Goal: Task Accomplishment & Management: Manage account settings

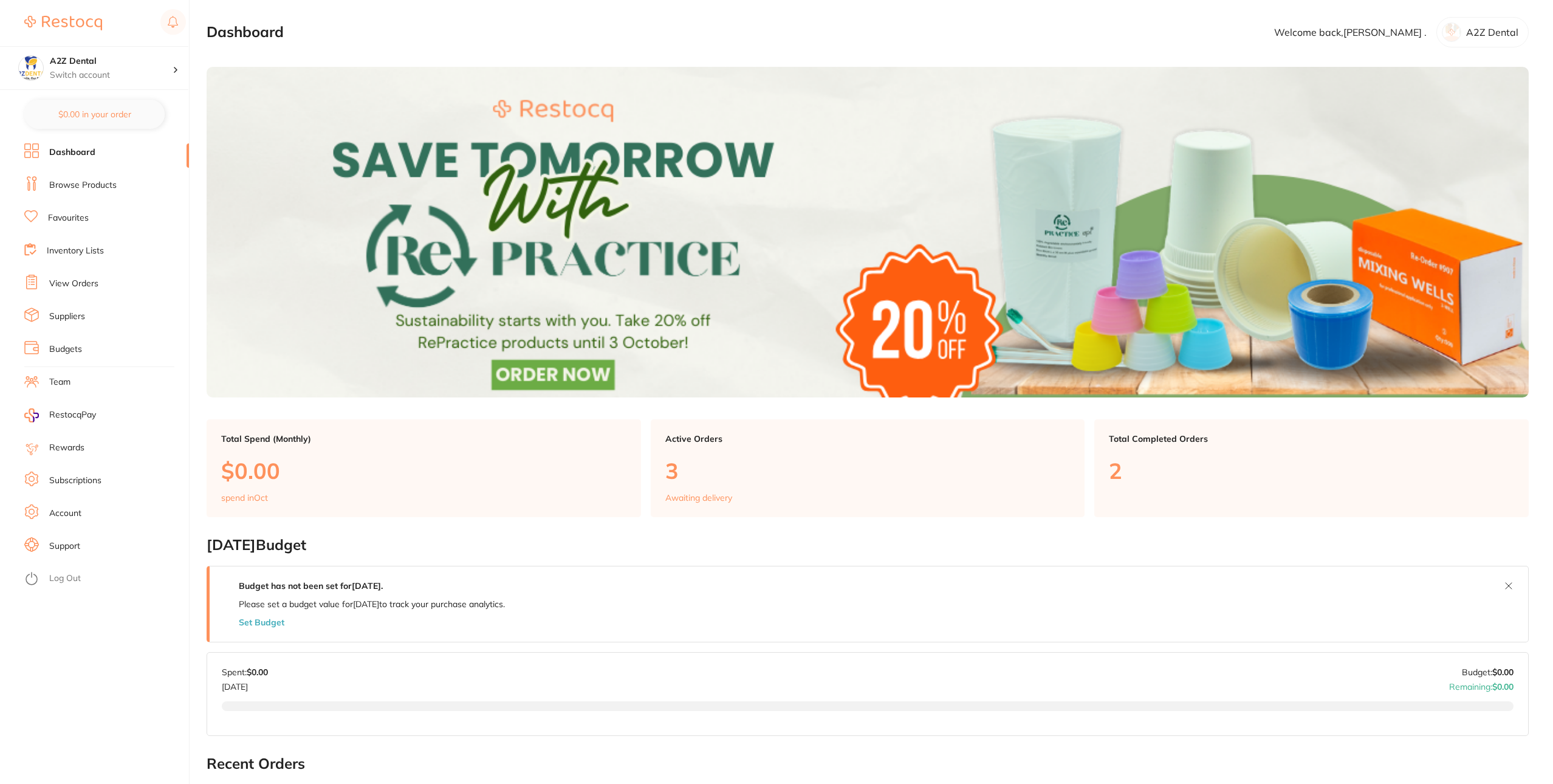
click at [80, 255] on link "Inventory Lists" at bounding box center [76, 251] width 57 height 12
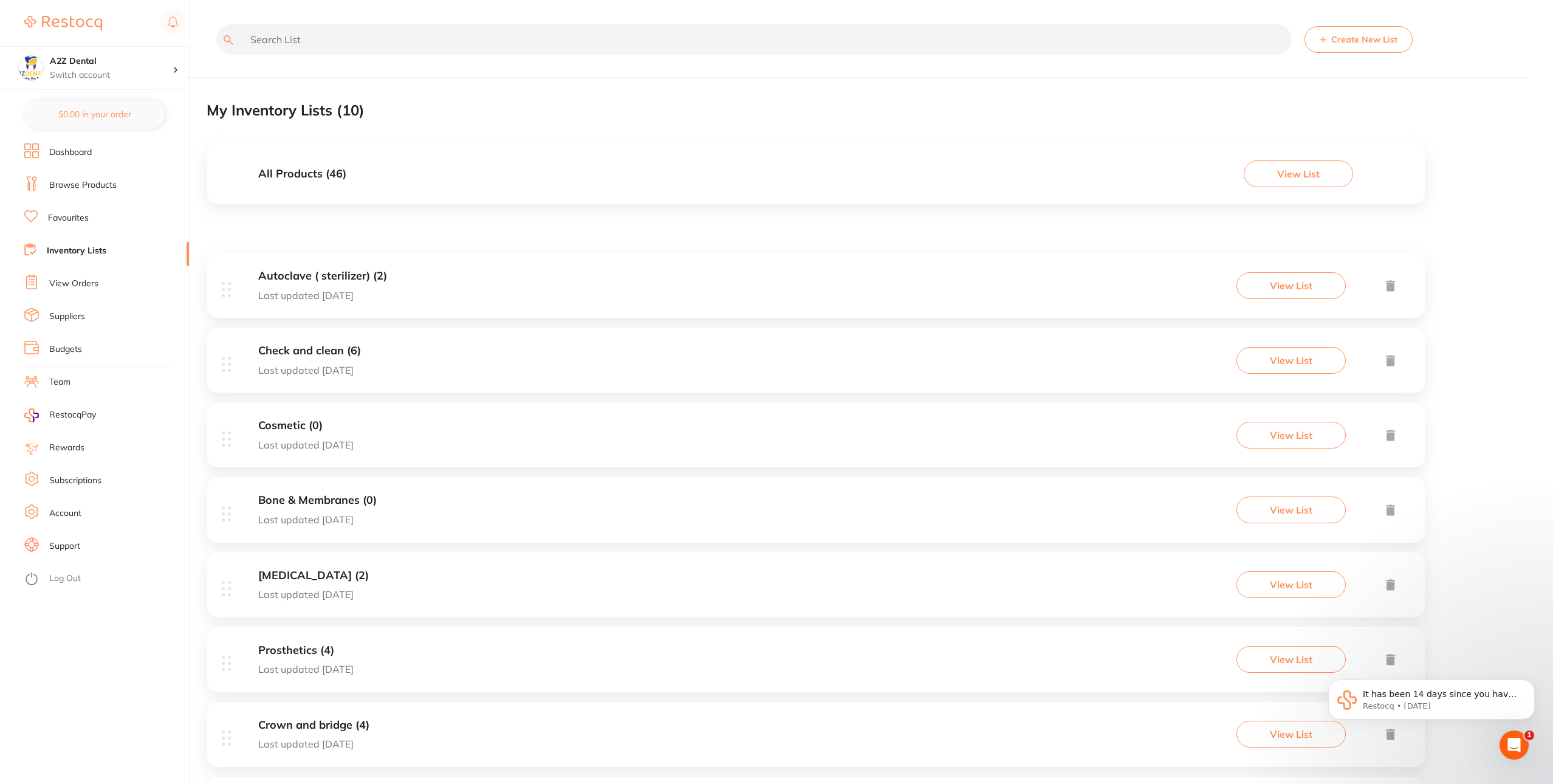
click at [1269, 176] on button "View List" at bounding box center [1298, 173] width 109 height 26
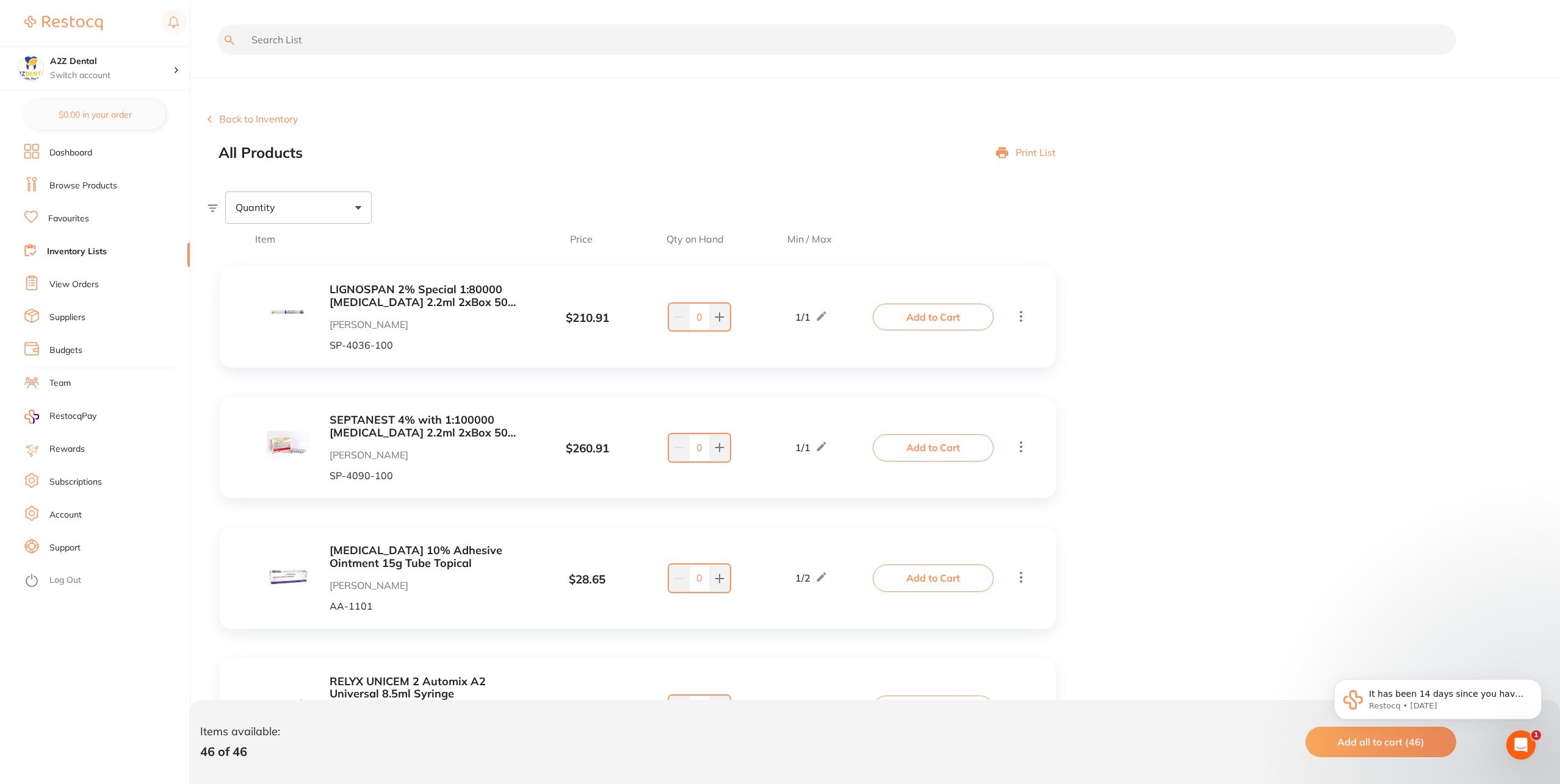
click at [542, 50] on input "text" at bounding box center [837, 39] width 1239 height 30
paste input "cx360137"
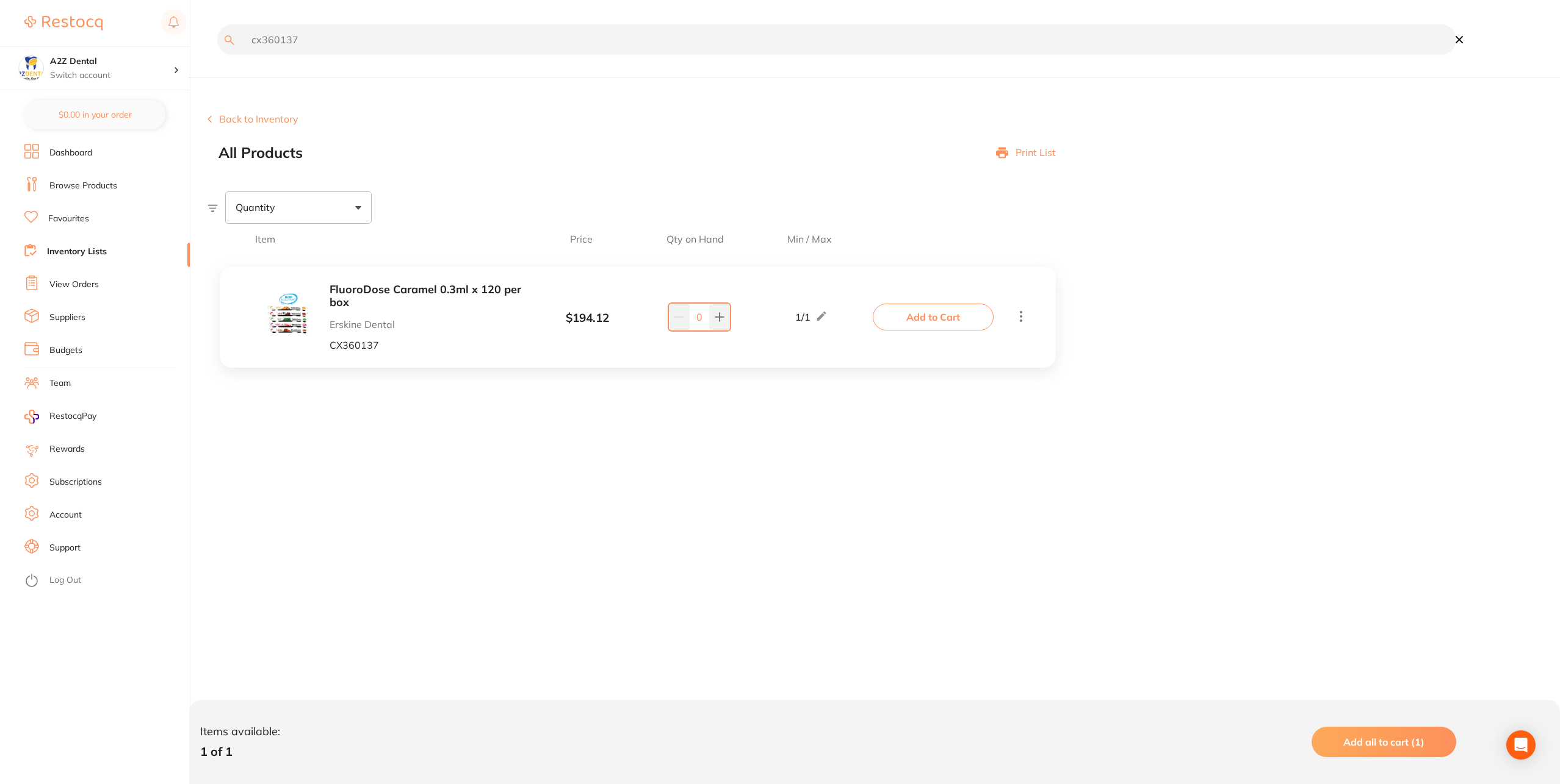
type input "cx360137"
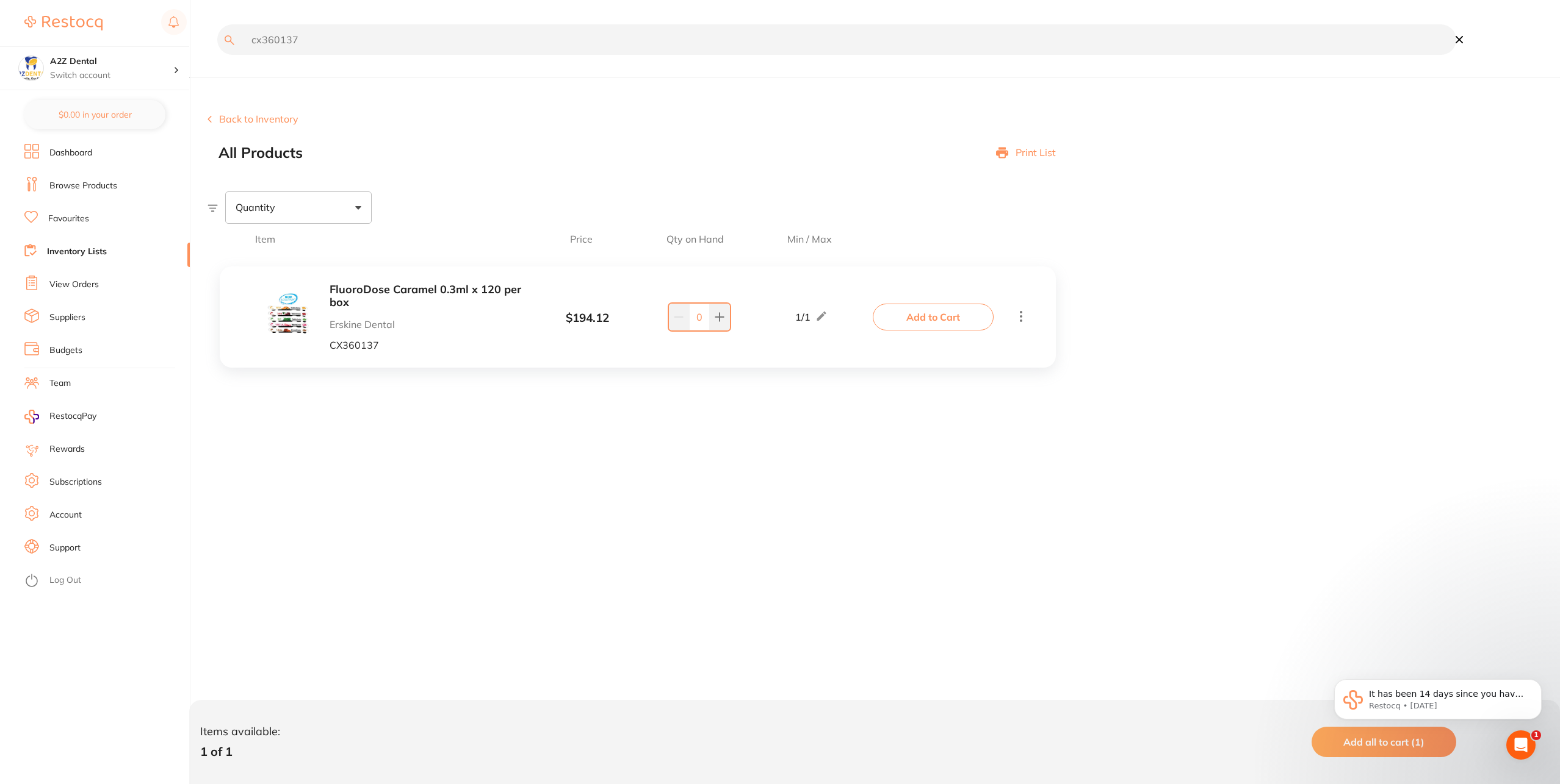
type textarea "0137"
drag, startPoint x: 380, startPoint y: 34, endPoint x: 50, endPoint y: 35, distance: 330.0
click at [50, 36] on div "$1,644.07 A2Z Dental Switch account A2Z Dental $0.00 in your order Dashboard Br…" at bounding box center [780, 392] width 1560 height 784
paste input "dl0855"
drag, startPoint x: 329, startPoint y: 49, endPoint x: 53, endPoint y: 45, distance: 276.0
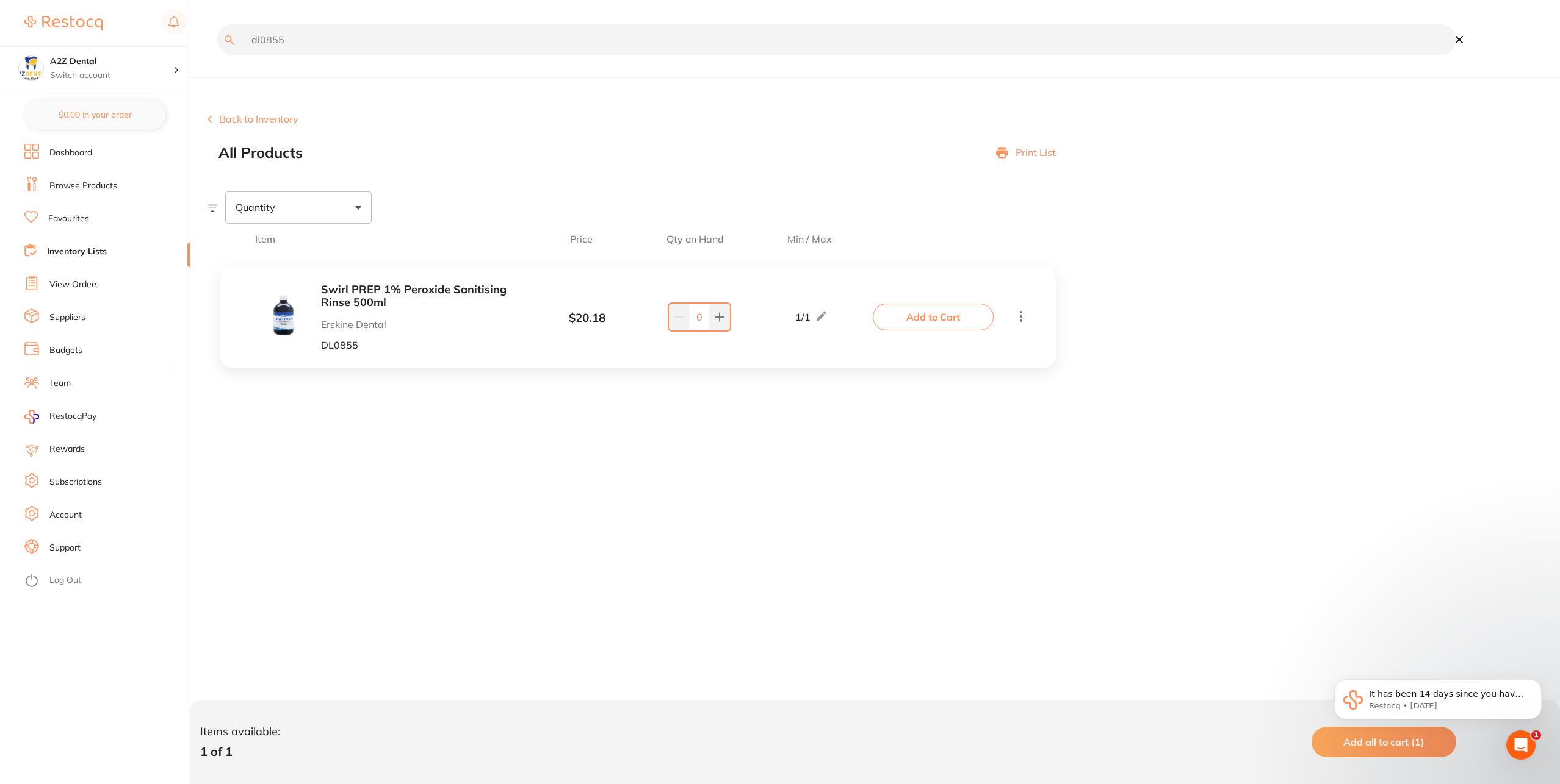
click at [53, 45] on div "$1,644.07 A2Z Dental Switch account A2Z Dental $0.00 in your order Dashboard Br…" at bounding box center [780, 392] width 1560 height 784
paste input "spbe"
drag, startPoint x: 601, startPoint y: 41, endPoint x: 191, endPoint y: 42, distance: 410.0
click at [191, 42] on div "$1,644.07 A2Z Dental Switch account A2Z Dental $0.00 in your order Dashboard Br…" at bounding box center [780, 392] width 1560 height 784
paste input "shofu beautifil ii 4.5gm a3"
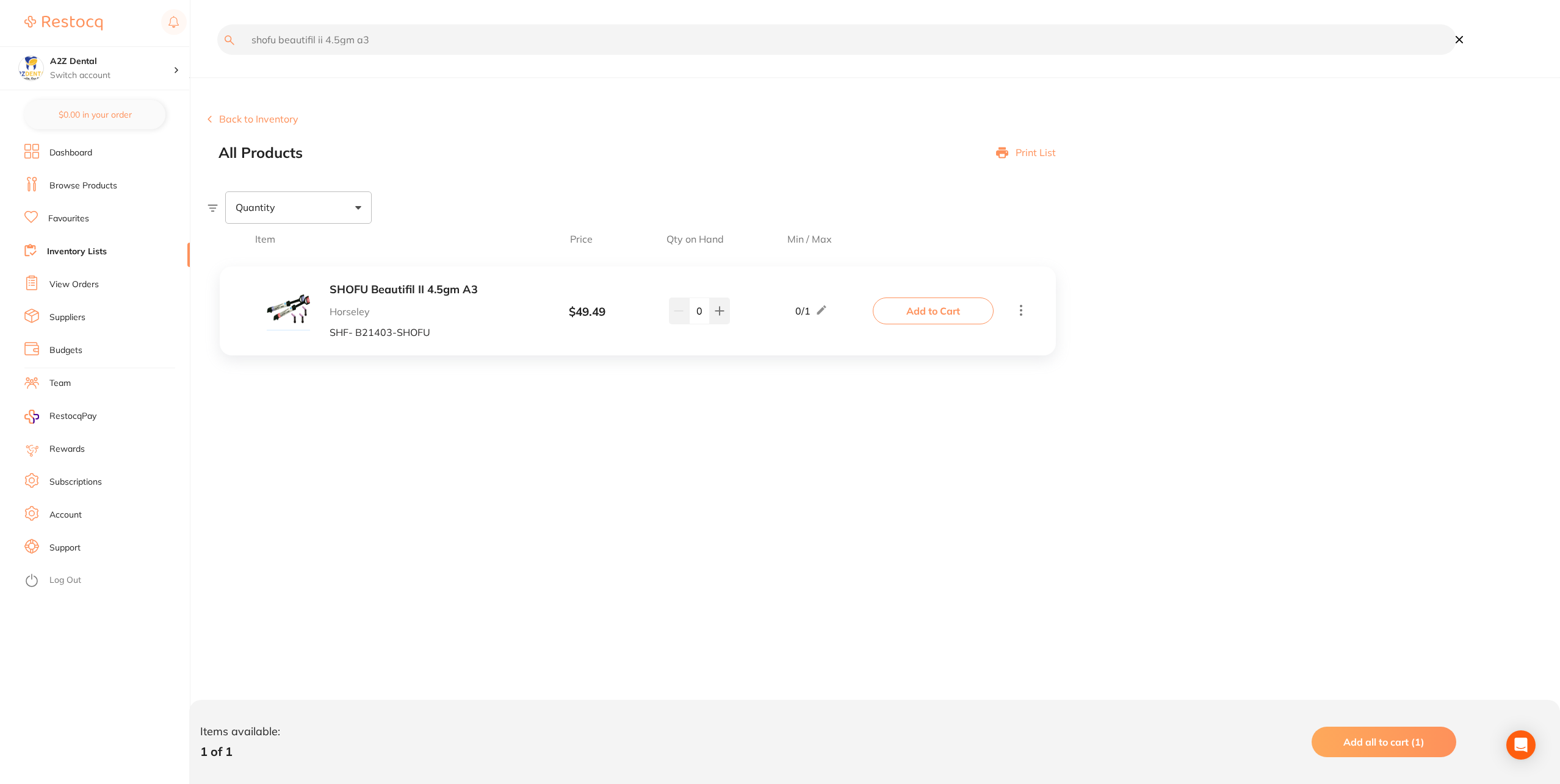
click at [472, 309] on p "Horseley" at bounding box center [426, 312] width 193 height 11
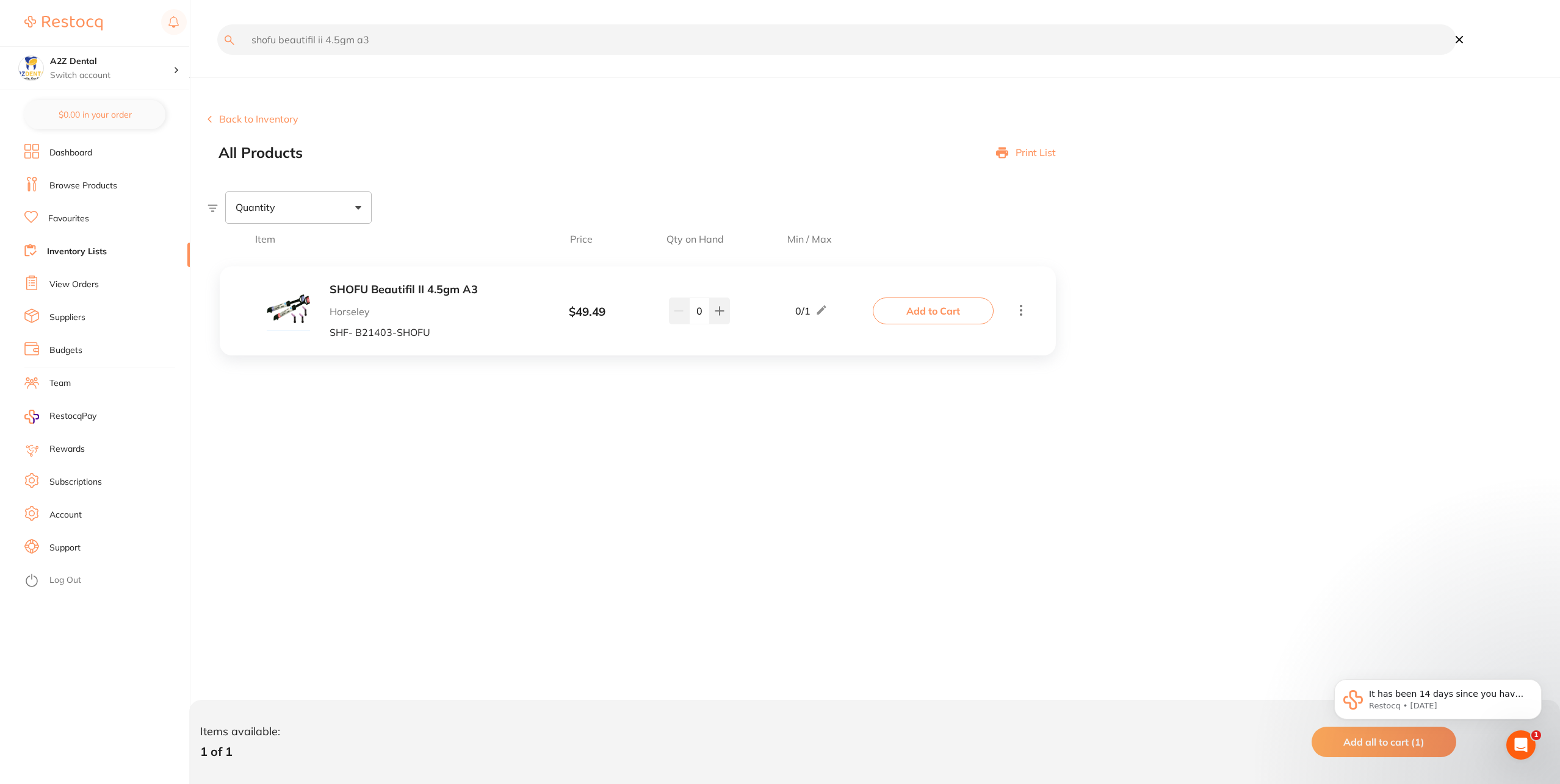
drag, startPoint x: 422, startPoint y: 42, endPoint x: 67, endPoint y: 18, distance: 355.8
click at [67, 18] on div "$1,644.07 A2Z Dental Switch account A2Z Dental $0.00 in your order Dashboard Br…" at bounding box center [780, 392] width 1560 height 784
paste input "shf-b21402 shofu"
drag, startPoint x: 232, startPoint y: 36, endPoint x: 94, endPoint y: 14, distance: 139.7
click at [91, 18] on div "$1,644.07 A2Z Dental Switch account A2Z Dental $0.00 in your order Dashboard Br…" at bounding box center [780, 392] width 1560 height 784
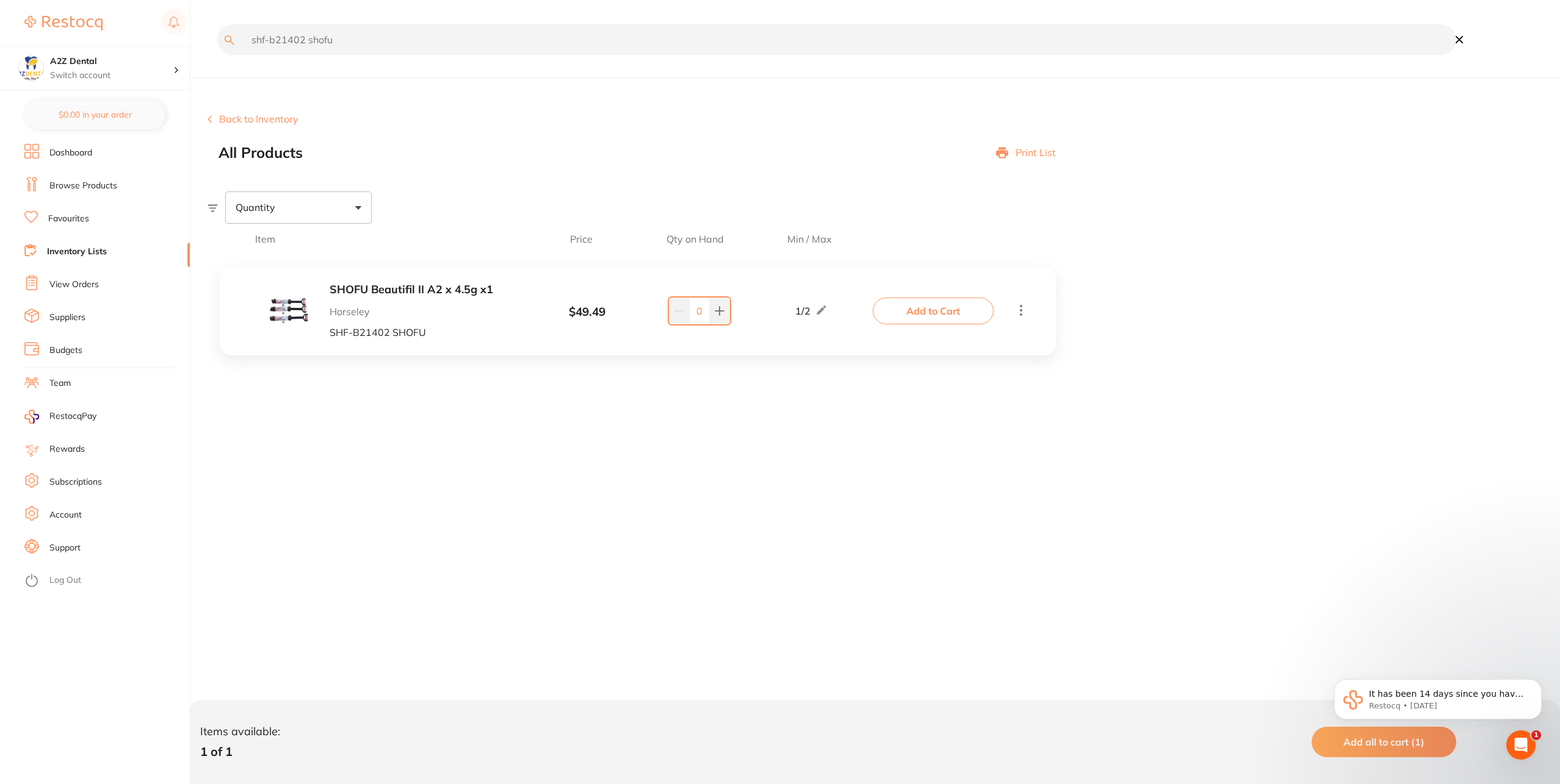
paste input "spbe"
drag, startPoint x: 436, startPoint y: 36, endPoint x: 231, endPoint y: 37, distance: 205.0
click at [234, 41] on input "spbe" at bounding box center [837, 39] width 1239 height 30
paste input "mp75"
drag, startPoint x: 445, startPoint y: 34, endPoint x: 47, endPoint y: 21, distance: 398.2
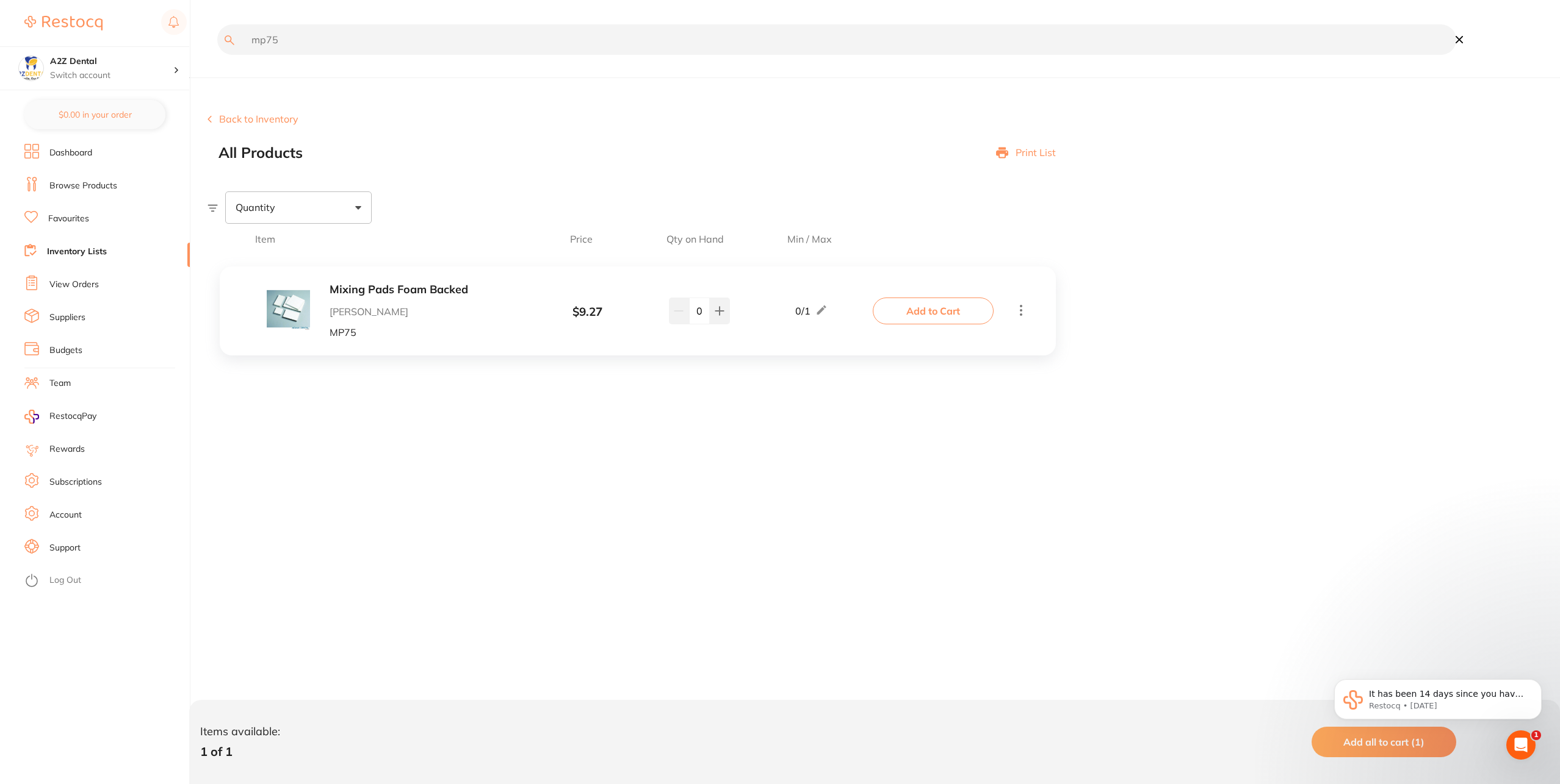
click at [47, 21] on div "$1,644.07 A2Z Dental Switch account A2Z Dental $0.00 in your order Dashboard Br…" at bounding box center [780, 392] width 1560 height 784
paste input "hve0"
drag, startPoint x: 411, startPoint y: 37, endPoint x: 77, endPoint y: 33, distance: 334.0
click at [76, 32] on div "$1,644.07 A2Z Dental Switch account A2Z Dental $0.00 in your order Dashboard Br…" at bounding box center [780, 392] width 1560 height 784
paste input "ah188188"
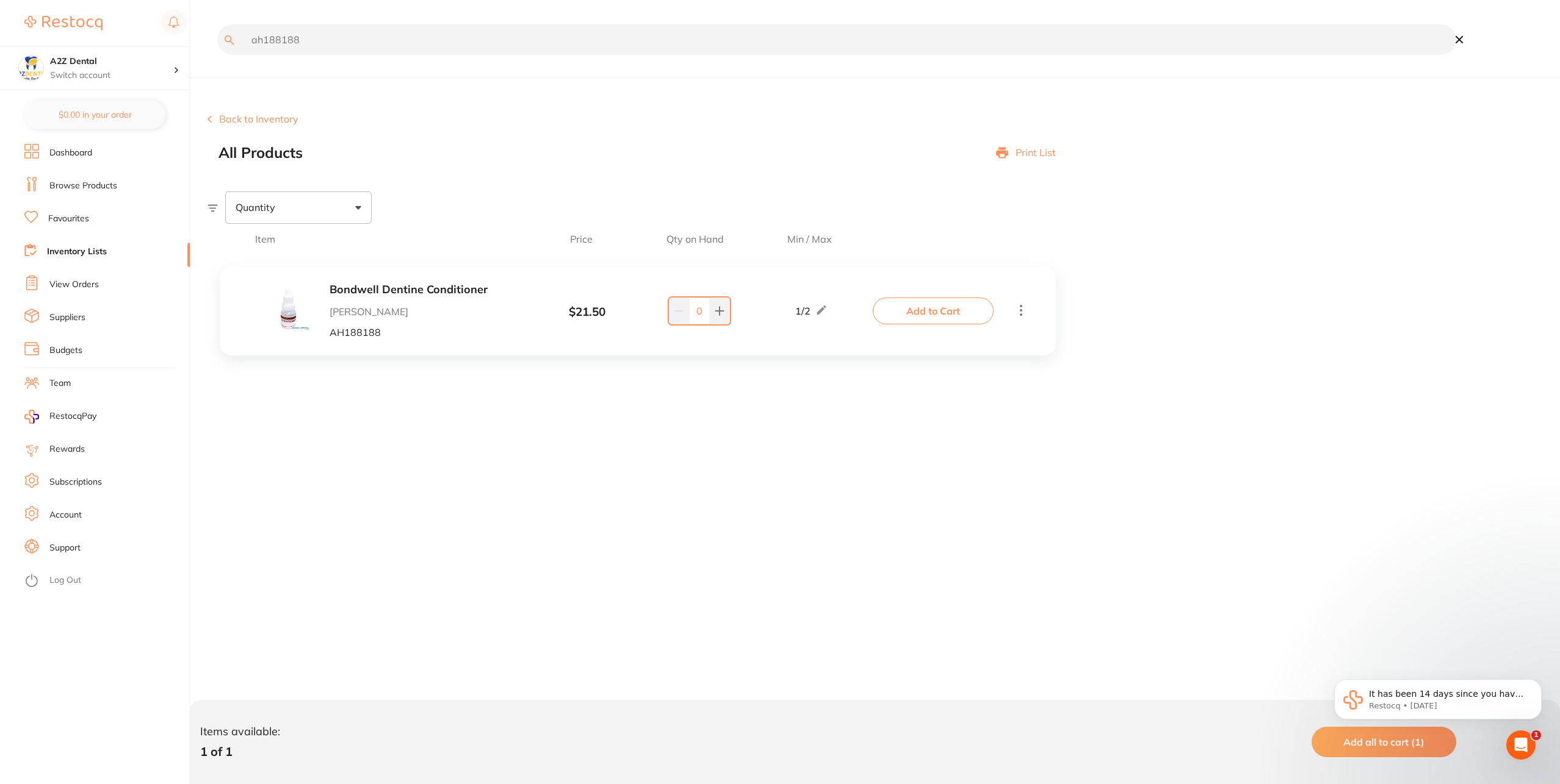
drag, startPoint x: 225, startPoint y: 45, endPoint x: 195, endPoint y: 46, distance: 30.0
click at [195, 46] on div "$1,644.07 A2Z Dental Switch account A2Z Dental $0.00 in your order Dashboard Br…" at bounding box center [780, 392] width 1560 height 784
paste input "tm-46956"
click at [201, 34] on div "$1,644.07 A2Z Dental Switch account A2Z Dental $0.00 in your order Dashboard Br…" at bounding box center [780, 392] width 1560 height 784
paste input "cnwr220"
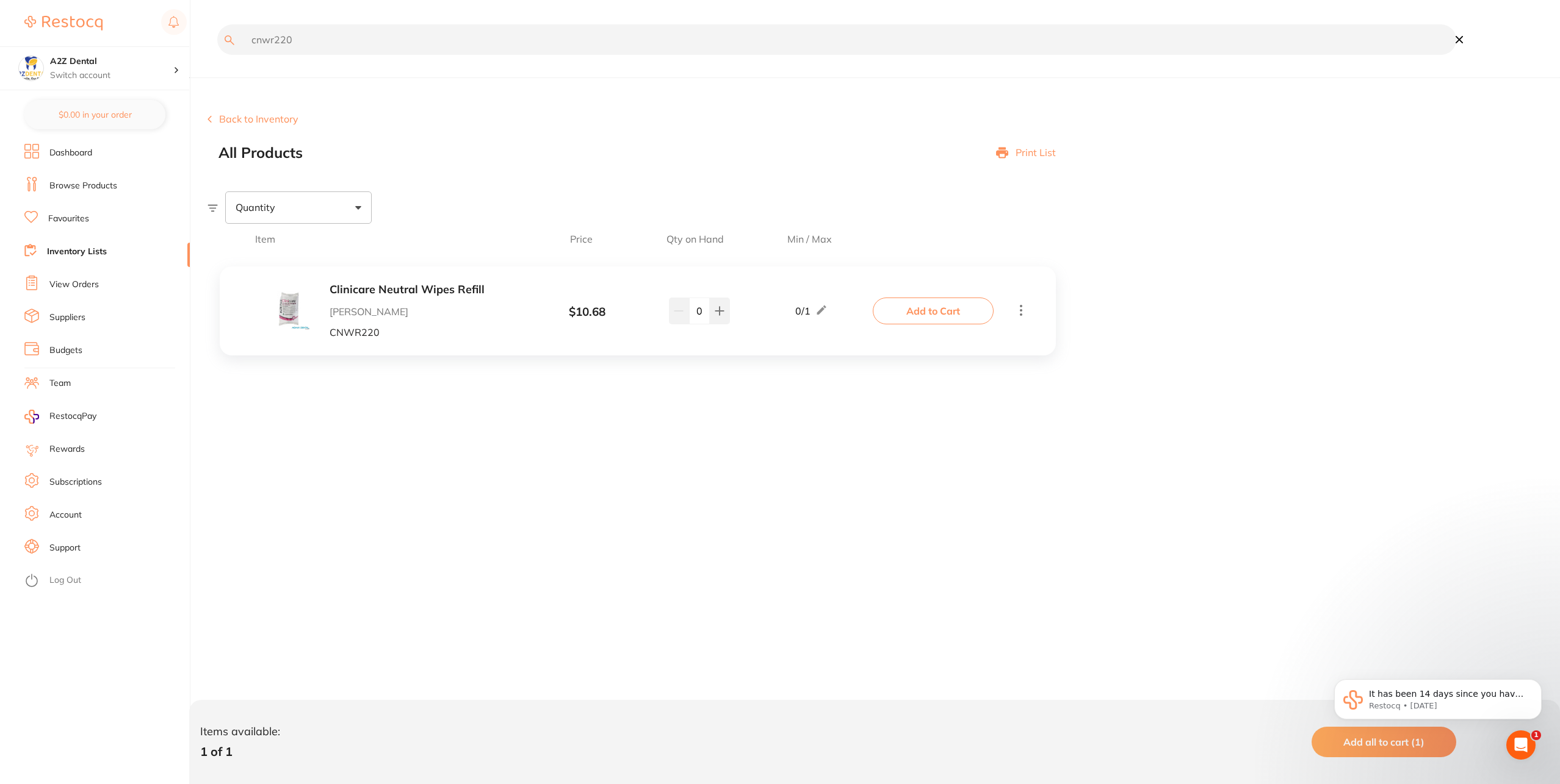
drag, startPoint x: 348, startPoint y: 30, endPoint x: 401, endPoint y: 63, distance: 62.4
click at [401, 63] on div "cnwr220" at bounding box center [832, 48] width 1249 height 48
paste input "eh150"
drag, startPoint x: 330, startPoint y: 45, endPoint x: 132, endPoint y: 34, distance: 198.3
click at [132, 34] on div "$1,644.07 A2Z Dental Switch account A2Z Dental $0.00 in your order Dashboard Br…" at bounding box center [780, 392] width 1560 height 784
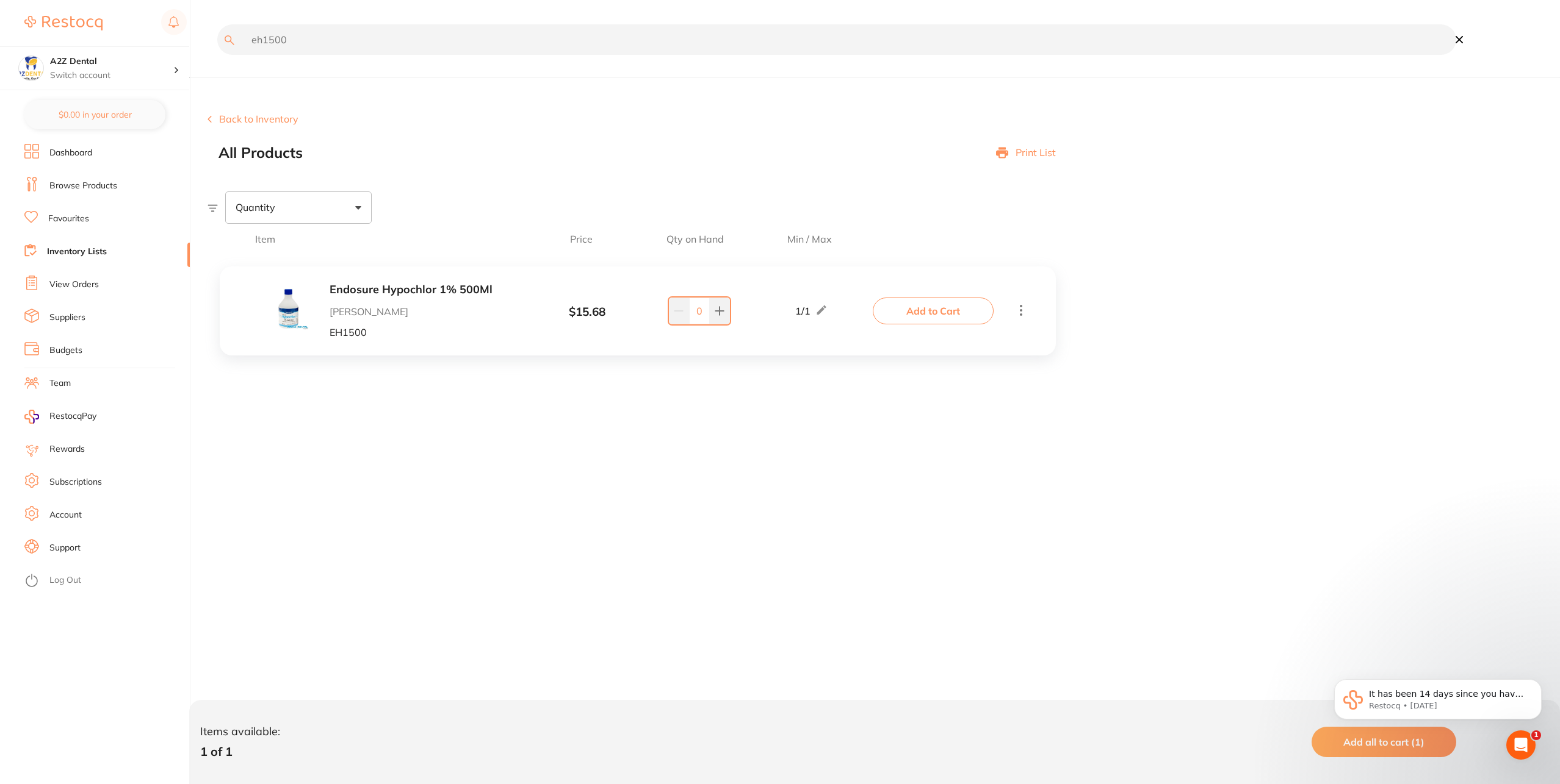
paste input "ads22"
drag, startPoint x: 324, startPoint y: 45, endPoint x: 80, endPoint y: 44, distance: 244.0
click at [80, 44] on div "$1,644.07 A2Z Dental Switch account A2Z Dental $0.00 in your order Dashboard Br…" at bounding box center [780, 392] width 1560 height 784
paste input "rmbarg"
drag, startPoint x: 337, startPoint y: 42, endPoint x: 103, endPoint y: 14, distance: 235.7
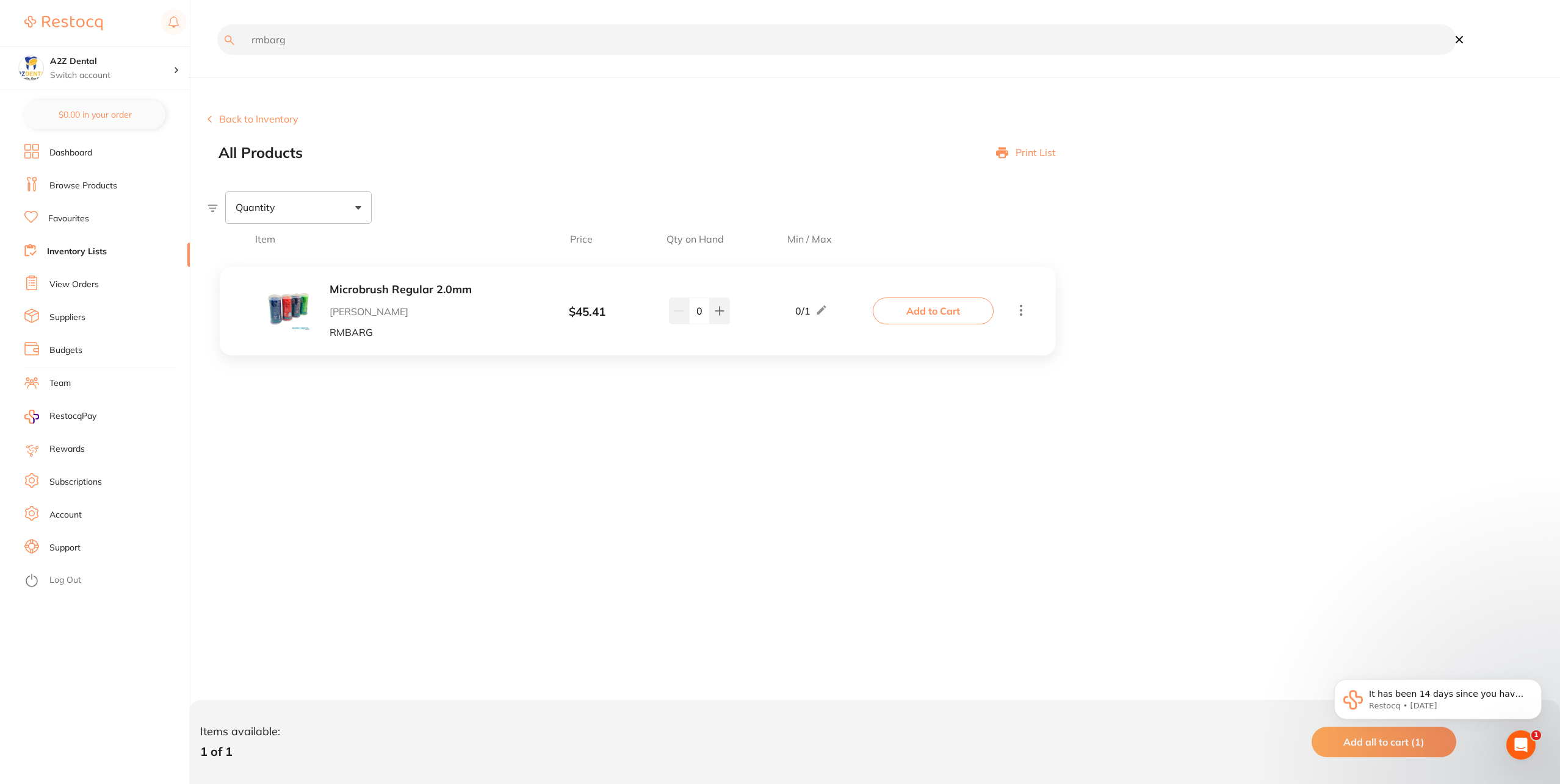
click at [103, 14] on div "$1,644.07 A2Z Dental Switch account A2Z Dental $0.00 in your order Dashboard Br…" at bounding box center [780, 392] width 1560 height 784
paste input "tm-41294"
drag, startPoint x: 292, startPoint y: 39, endPoint x: 221, endPoint y: 36, distance: 71.1
click at [221, 36] on input "tm-41294" at bounding box center [837, 39] width 1239 height 30
paste input "ad-2lid80"
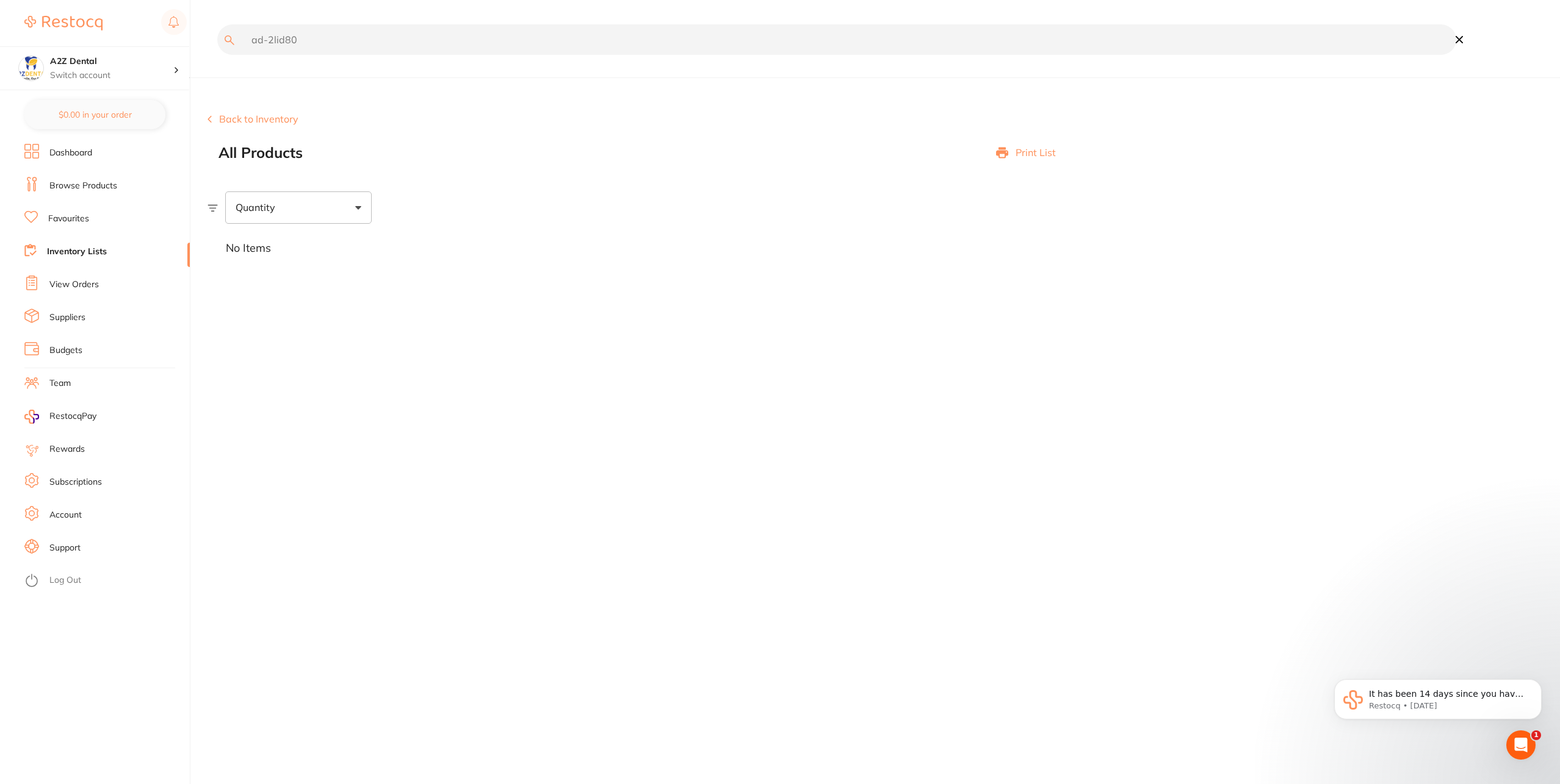
drag, startPoint x: 454, startPoint y: 32, endPoint x: 507, endPoint y: 83, distance: 73.6
click at [507, 83] on main "ad-2lid80 Back to Inventory All Products Print List Quantity No Items ✕" at bounding box center [884, 392] width 1352 height 784
paste input "ee50"
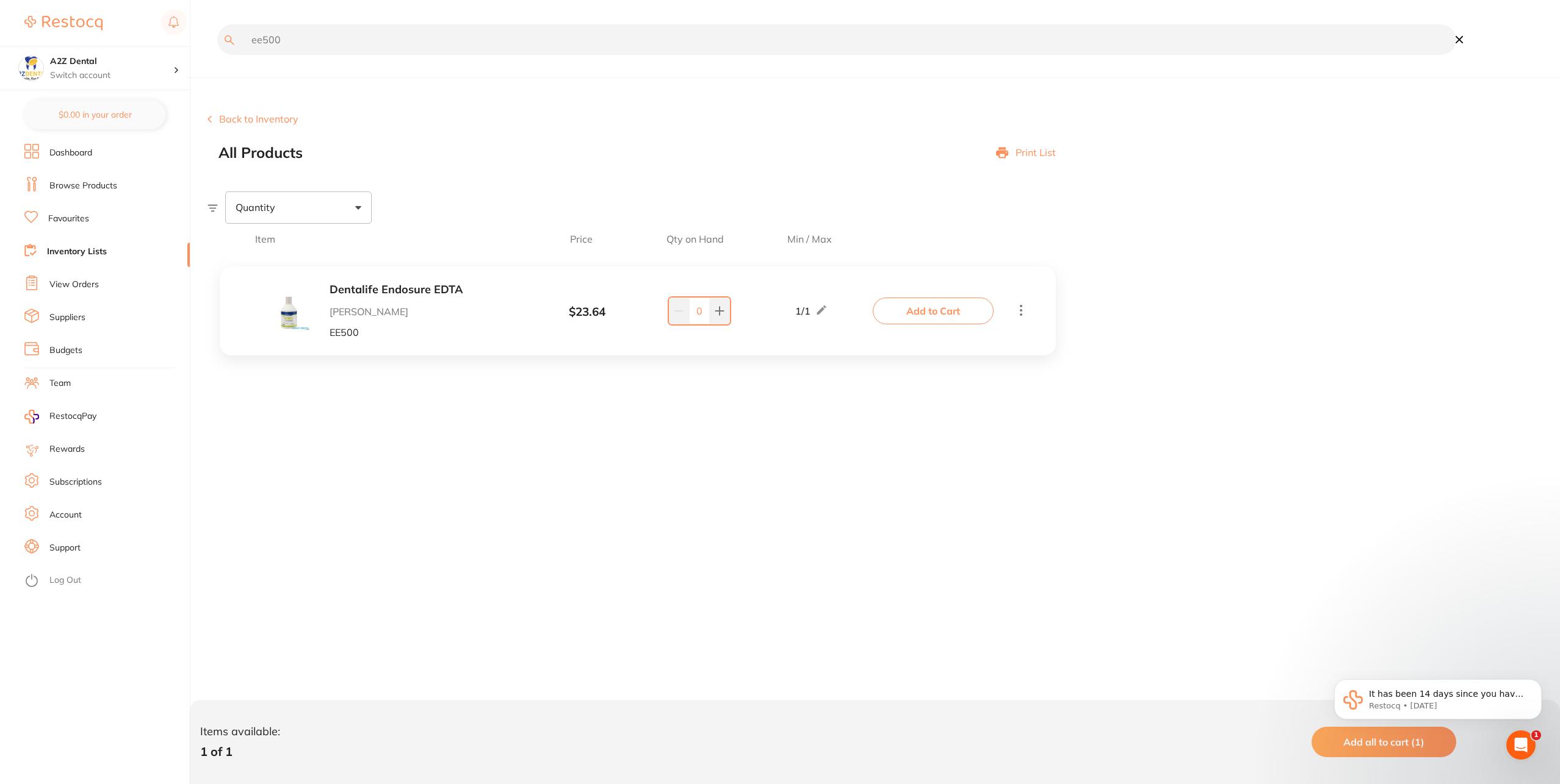
drag, startPoint x: 355, startPoint y: 44, endPoint x: 215, endPoint y: 39, distance: 140.1
click at [215, 39] on div "ee500" at bounding box center [832, 48] width 1249 height 48
paste input "k52886"
drag, startPoint x: 363, startPoint y: 36, endPoint x: 183, endPoint y: 32, distance: 180.0
click at [183, 32] on div "$1,644.07 A2Z Dental Switch account A2Z Dental $0.00 in your order Dashboard Br…" at bounding box center [780, 392] width 1560 height 784
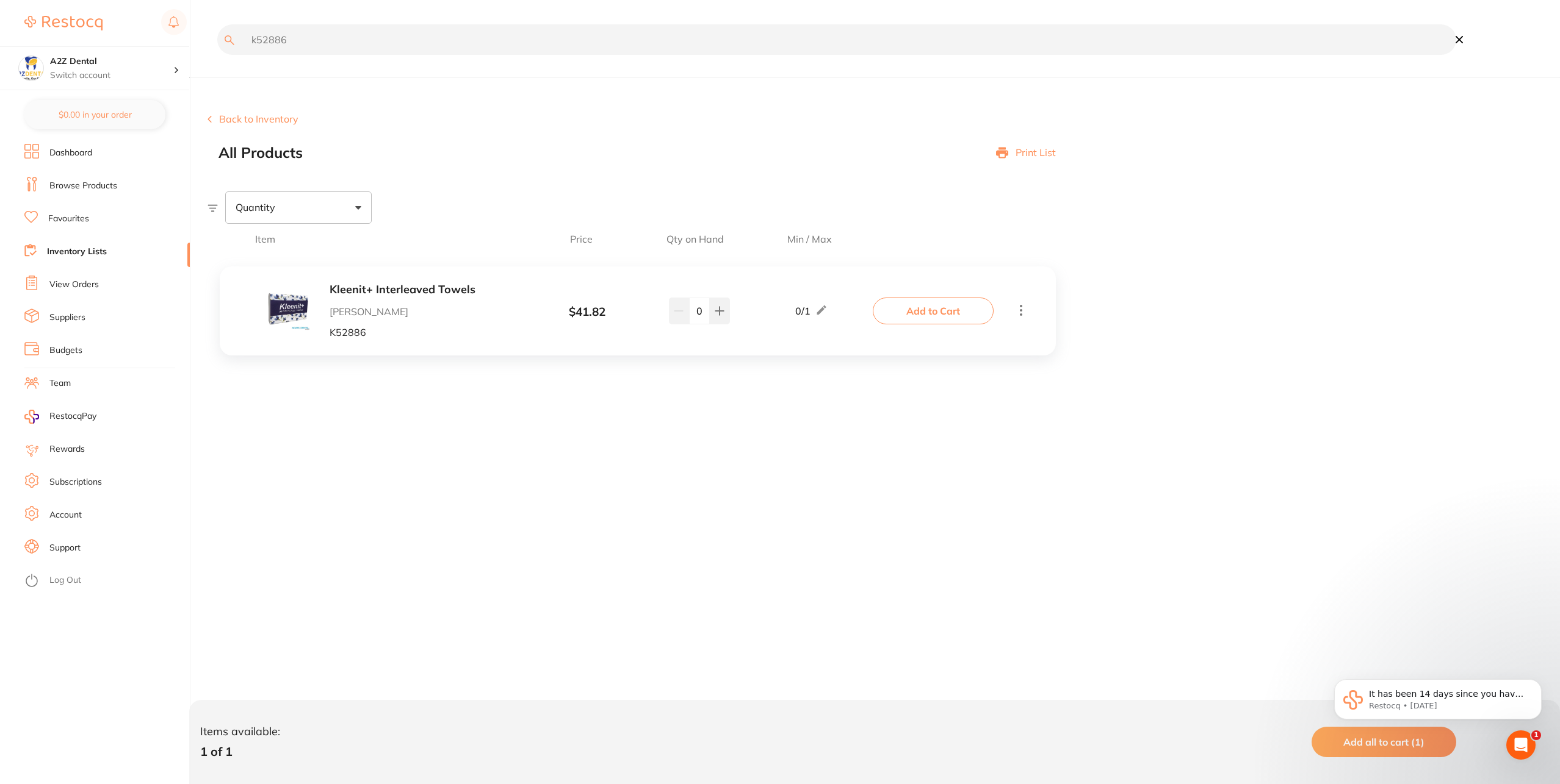
paste input "mixtbo"
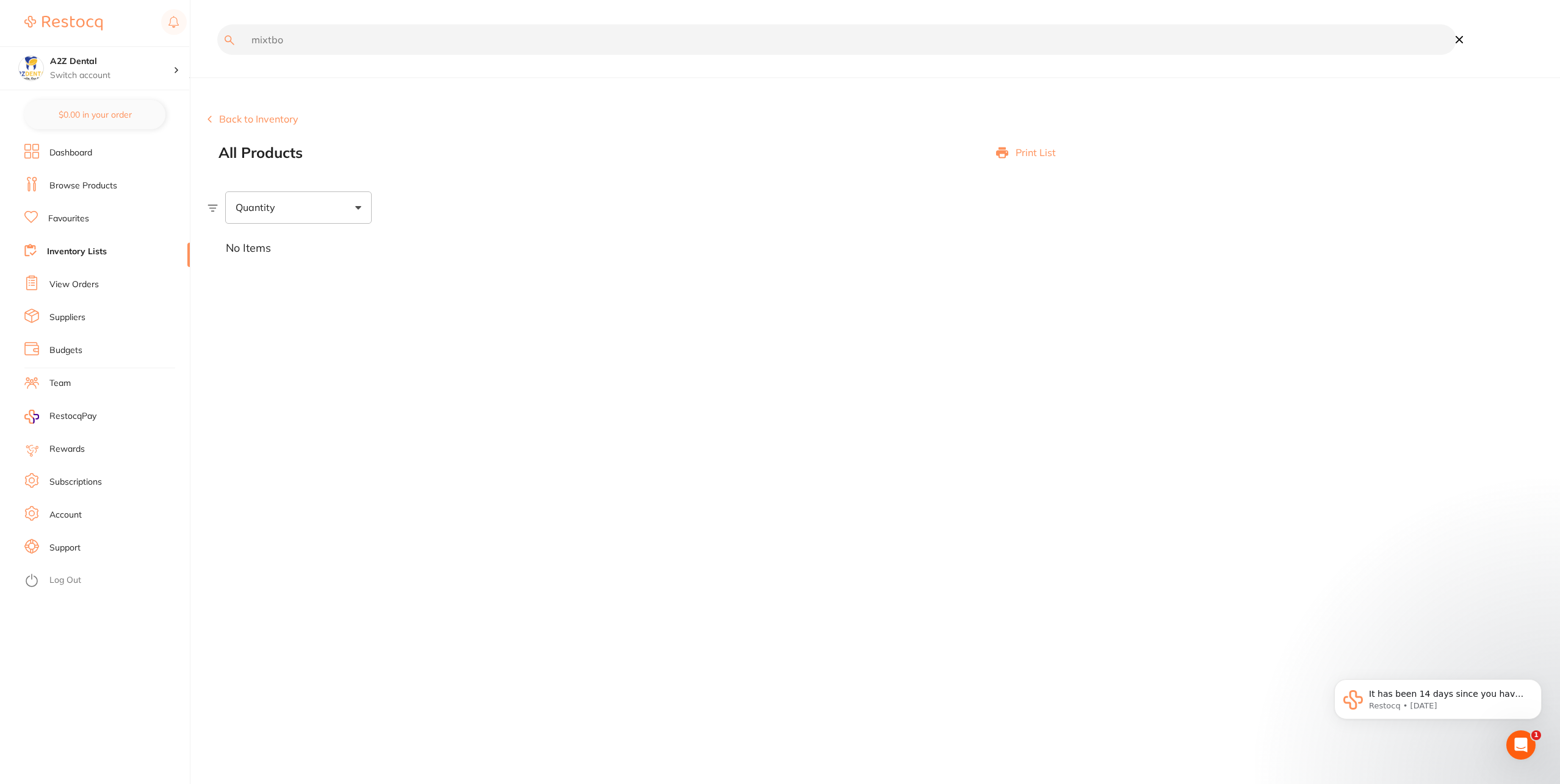
drag, startPoint x: 397, startPoint y: 38, endPoint x: 122, endPoint y: 36, distance: 275.0
click at [122, 36] on div "$1,644.07 A2Z Dental Switch account A2Z Dental $0.00 in your order Dashboard Br…" at bounding box center [780, 392] width 1560 height 784
paste input "mixtbp"
drag, startPoint x: 261, startPoint y: 41, endPoint x: 254, endPoint y: 42, distance: 7.1
click at [254, 42] on input "mixtbp" at bounding box center [837, 39] width 1239 height 30
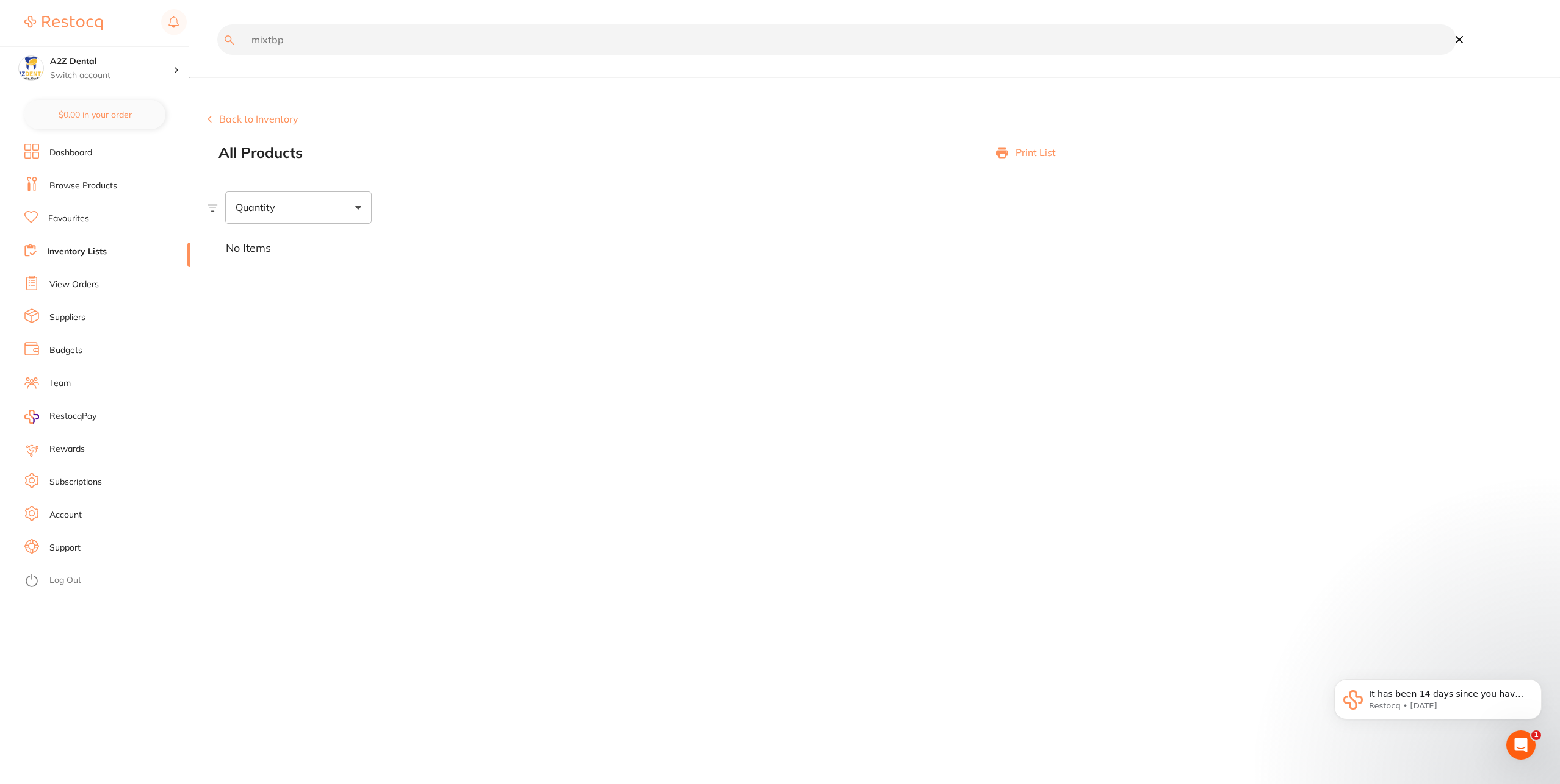
click at [610, 259] on div "No Items" at bounding box center [884, 249] width 1352 height 50
drag, startPoint x: 369, startPoint y: 49, endPoint x: 14, endPoint y: 18, distance: 356.4
click at [0, 20] on div "$1,644.07 A2Z Dental Switch account A2Z Dental $0.00 in your order Dashboard Br…" at bounding box center [780, 392] width 1560 height 784
paste input "spd1235"
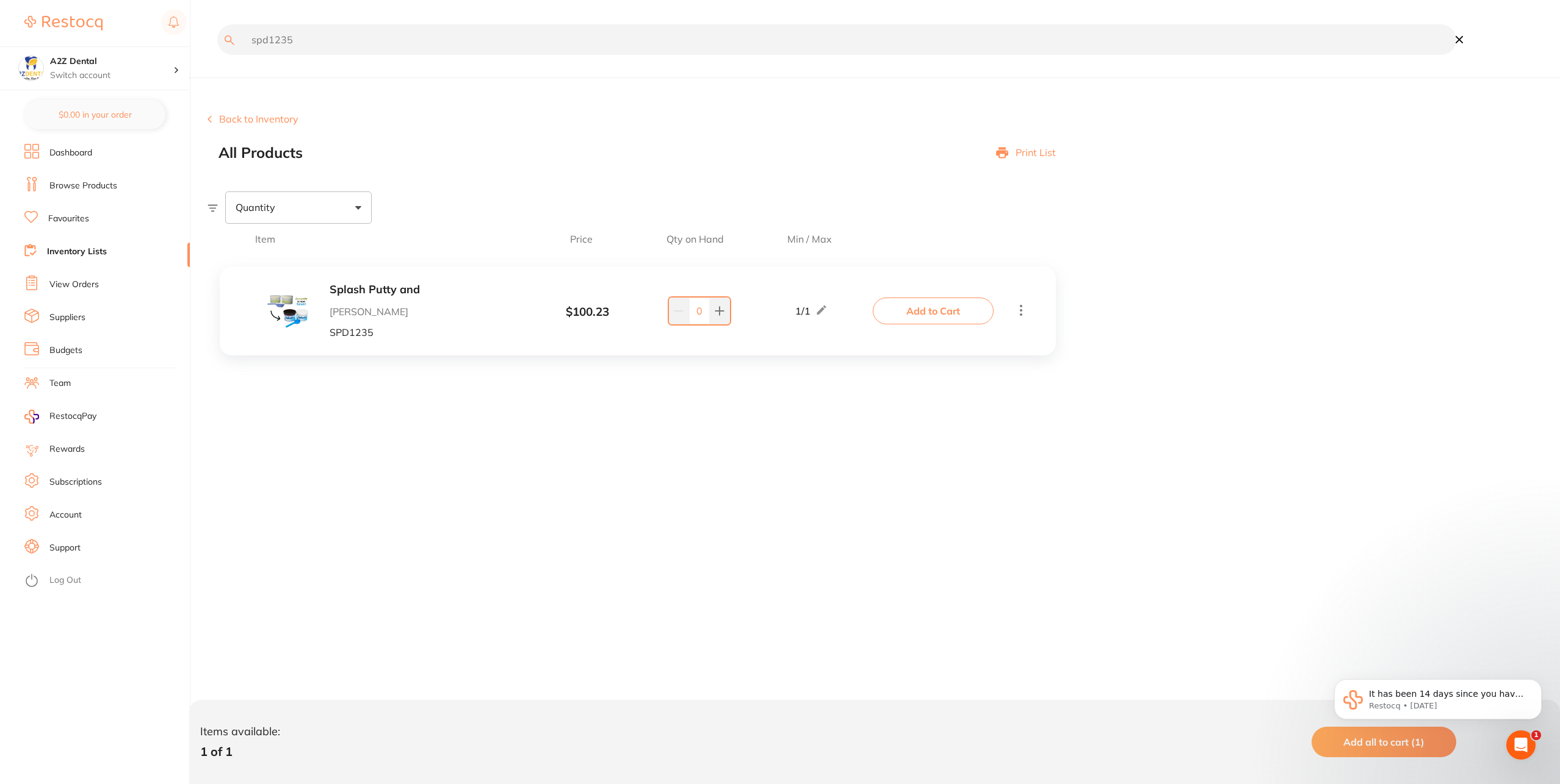
drag, startPoint x: 469, startPoint y: 44, endPoint x: 229, endPoint y: 53, distance: 240.2
click at [229, 53] on input "spd1235" at bounding box center [837, 39] width 1239 height 30
drag, startPoint x: 318, startPoint y: 34, endPoint x: 218, endPoint y: 29, distance: 100.1
click at [218, 29] on div "spd1235" at bounding box center [832, 48] width 1249 height 48
type input "\"
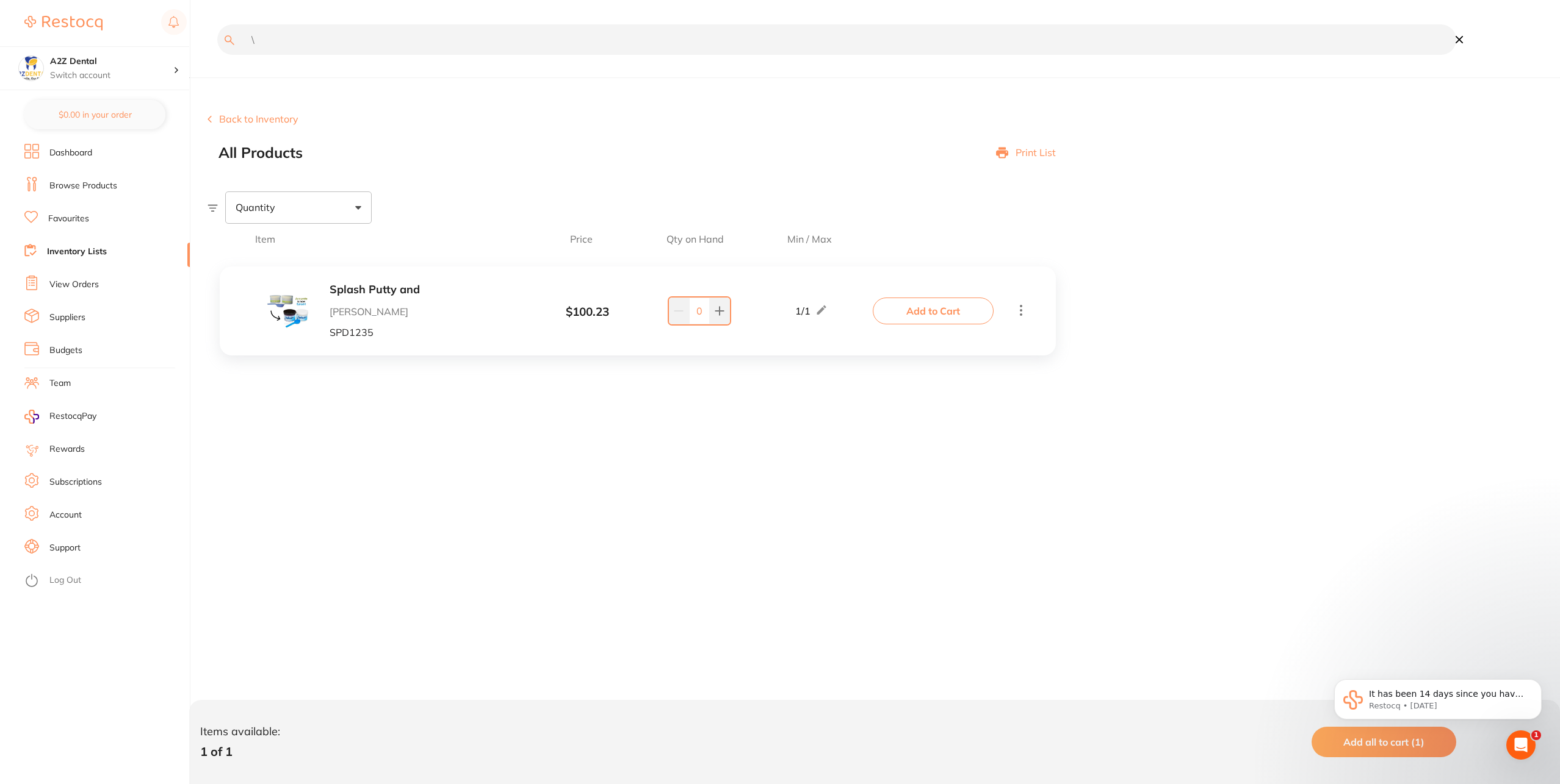
click at [362, 24] on main "\ Back to Inventory All Products Print List Quantity Item Price Qty on Hand Min…" at bounding box center [884, 392] width 1352 height 784
click at [363, 37] on input "\" at bounding box center [837, 39] width 1239 height 30
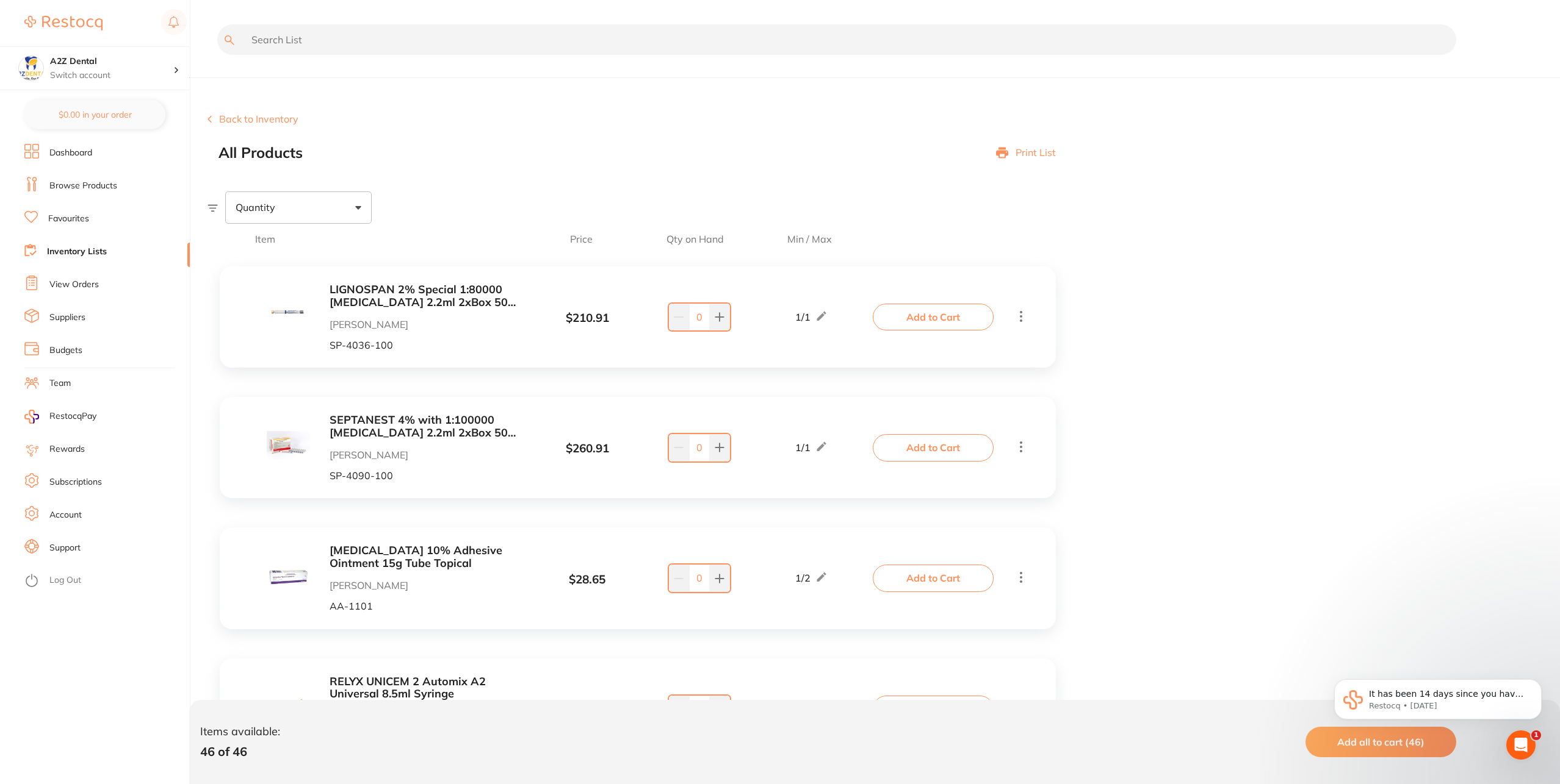
click at [107, 285] on li "View Orders" at bounding box center [107, 285] width 165 height 18
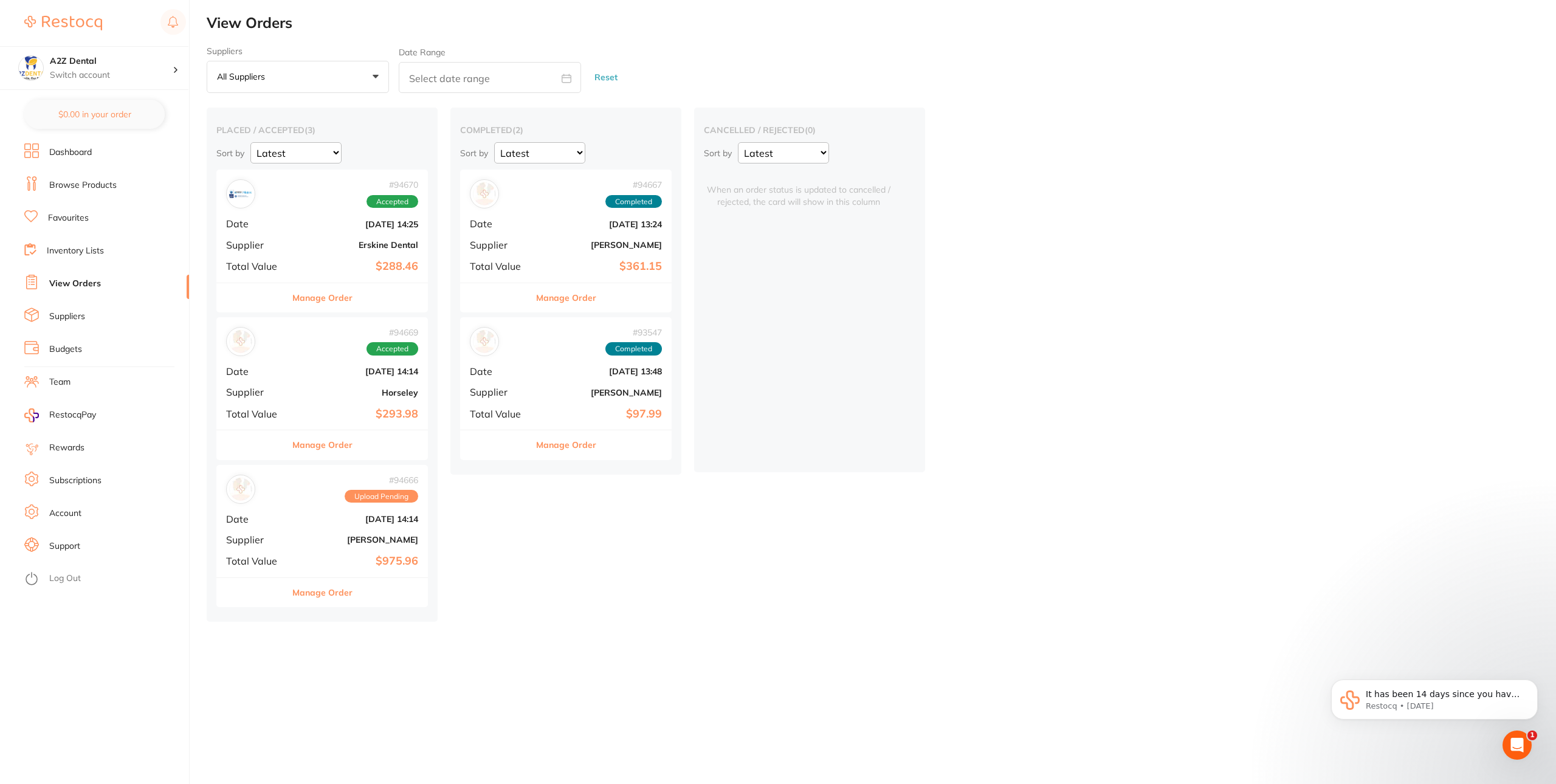
click at [1033, 513] on div "placed / accepted ( 3 ) Sort by Latest Notification # 94670 Accepted Date Sept …" at bounding box center [881, 365] width 1349 height 514
click at [608, 616] on div "placed / accepted ( 3 ) Sort by Latest Notification # 94670 Accepted Date Sept …" at bounding box center [881, 365] width 1349 height 514
click at [719, 600] on div "placed / accepted ( 3 ) Sort by Latest Notification # 94670 Accepted Date Sept …" at bounding box center [881, 365] width 1349 height 514
click at [328, 540] on b "[PERSON_NAME]" at bounding box center [357, 540] width 121 height 10
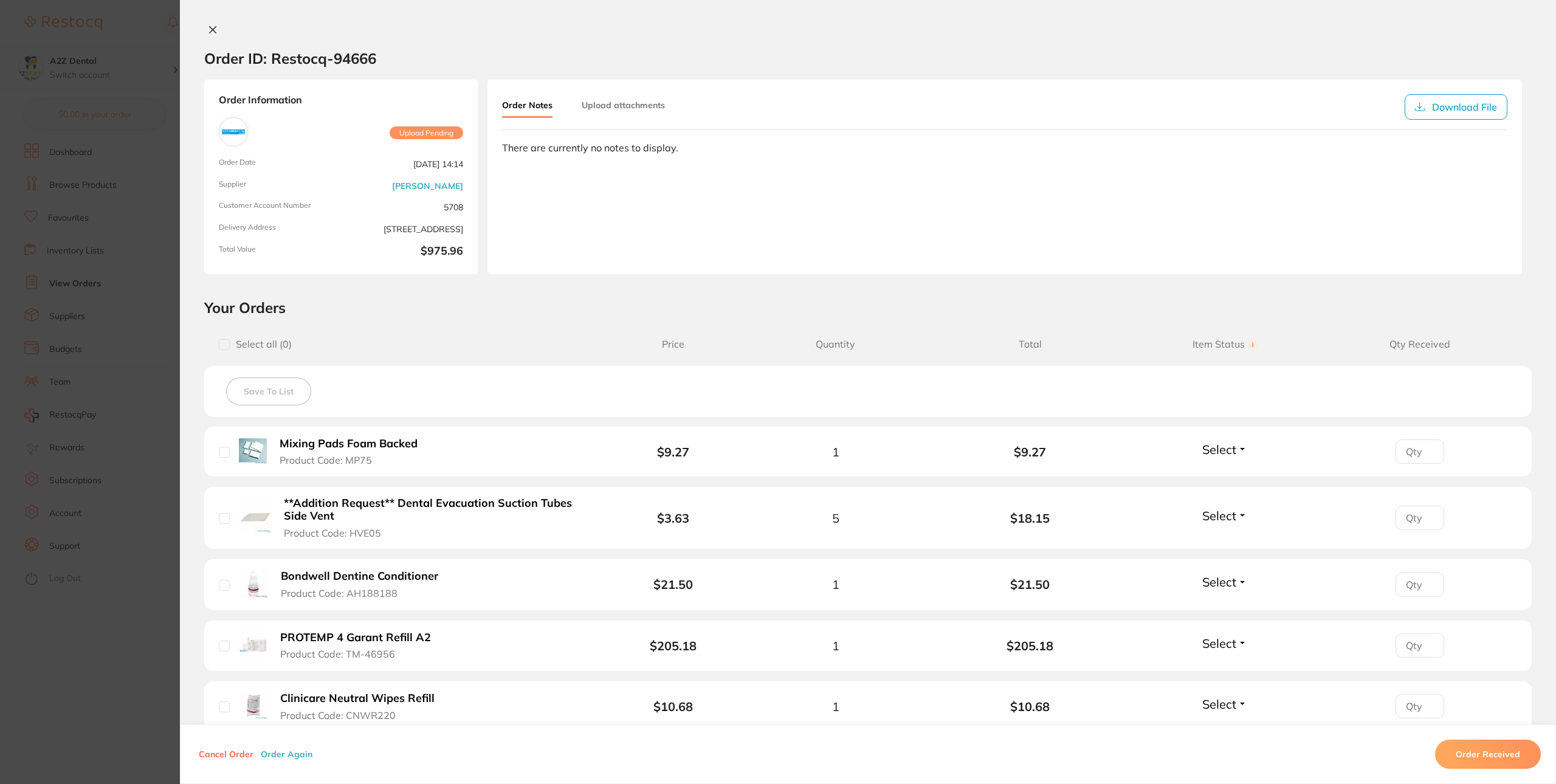
click at [210, 38] on div "Order ID: Restocq- 94666" at bounding box center [290, 57] width 172 height 42
click at [212, 22] on div "Order ID: Restocq- 94666 Order Information Upload Pending Order Date Sept 25 20…" at bounding box center [867, 392] width 1376 height 784
click at [214, 25] on icon at bounding box center [212, 30] width 10 height 10
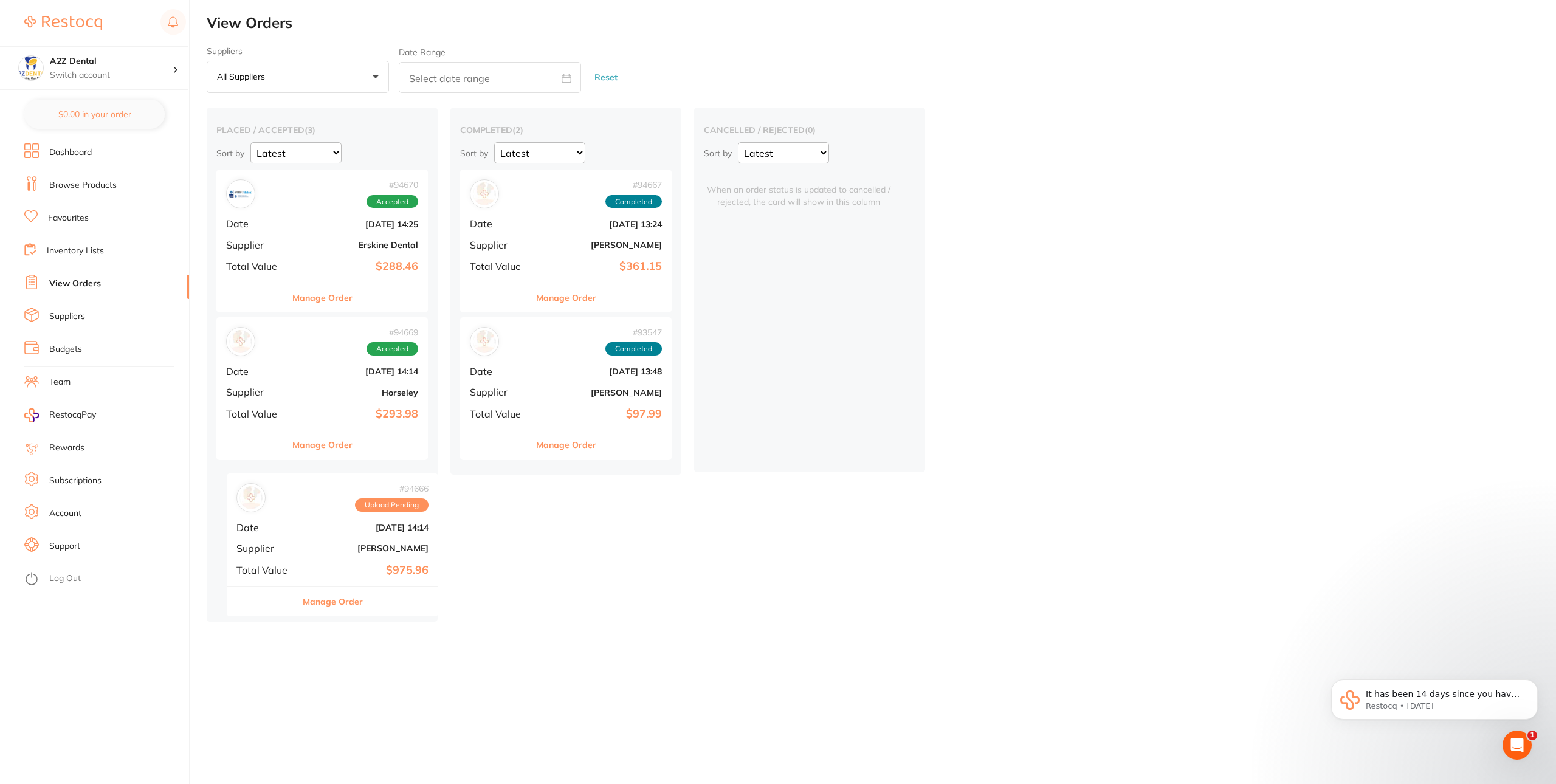
drag, startPoint x: 322, startPoint y: 521, endPoint x: 330, endPoint y: 531, distance: 12.8
click at [330, 531] on div "placed / accepted ( 3 ) Sort by Latest Notification # 94670 Accepted Date Sept …" at bounding box center [322, 365] width 231 height 514
drag, startPoint x: 319, startPoint y: 525, endPoint x: 333, endPoint y: 529, distance: 14.6
click at [333, 529] on div "placed / accepted ( 3 ) Sort by Latest Notification # 94670 Accepted Date Sept …" at bounding box center [322, 365] width 231 height 514
drag, startPoint x: 316, startPoint y: 521, endPoint x: 327, endPoint y: 517, distance: 11.7
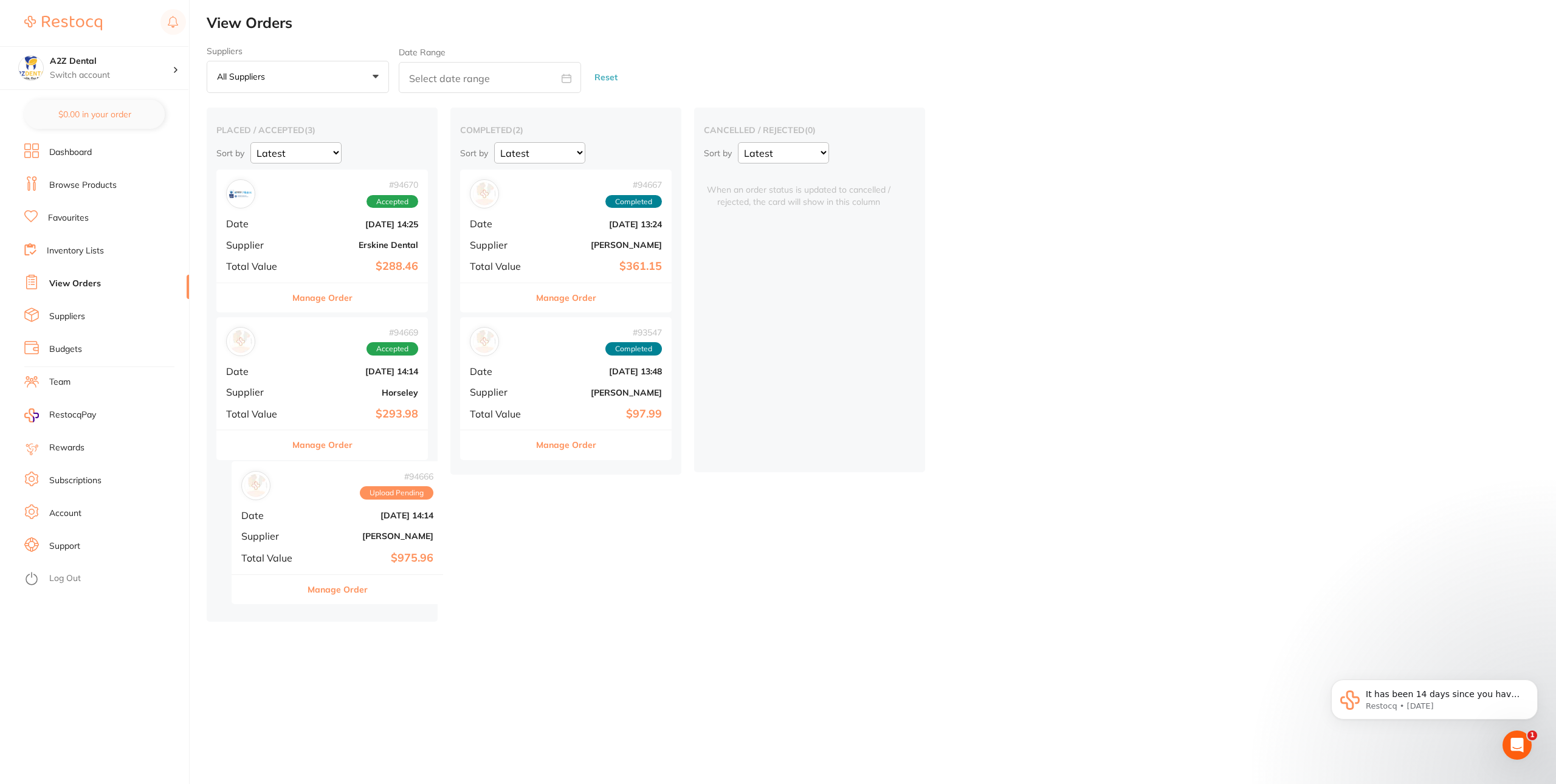
click at [329, 520] on div "placed / accepted ( 3 ) Sort by Latest Notification # 94670 Accepted Date Sept …" at bounding box center [322, 365] width 231 height 514
drag, startPoint x: 313, startPoint y: 530, endPoint x: 308, endPoint y: 537, distance: 8.6
click at [308, 537] on div "placed / accepted ( 3 ) Sort by Latest Notification # 94670 Accepted Date Sept …" at bounding box center [322, 365] width 231 height 514
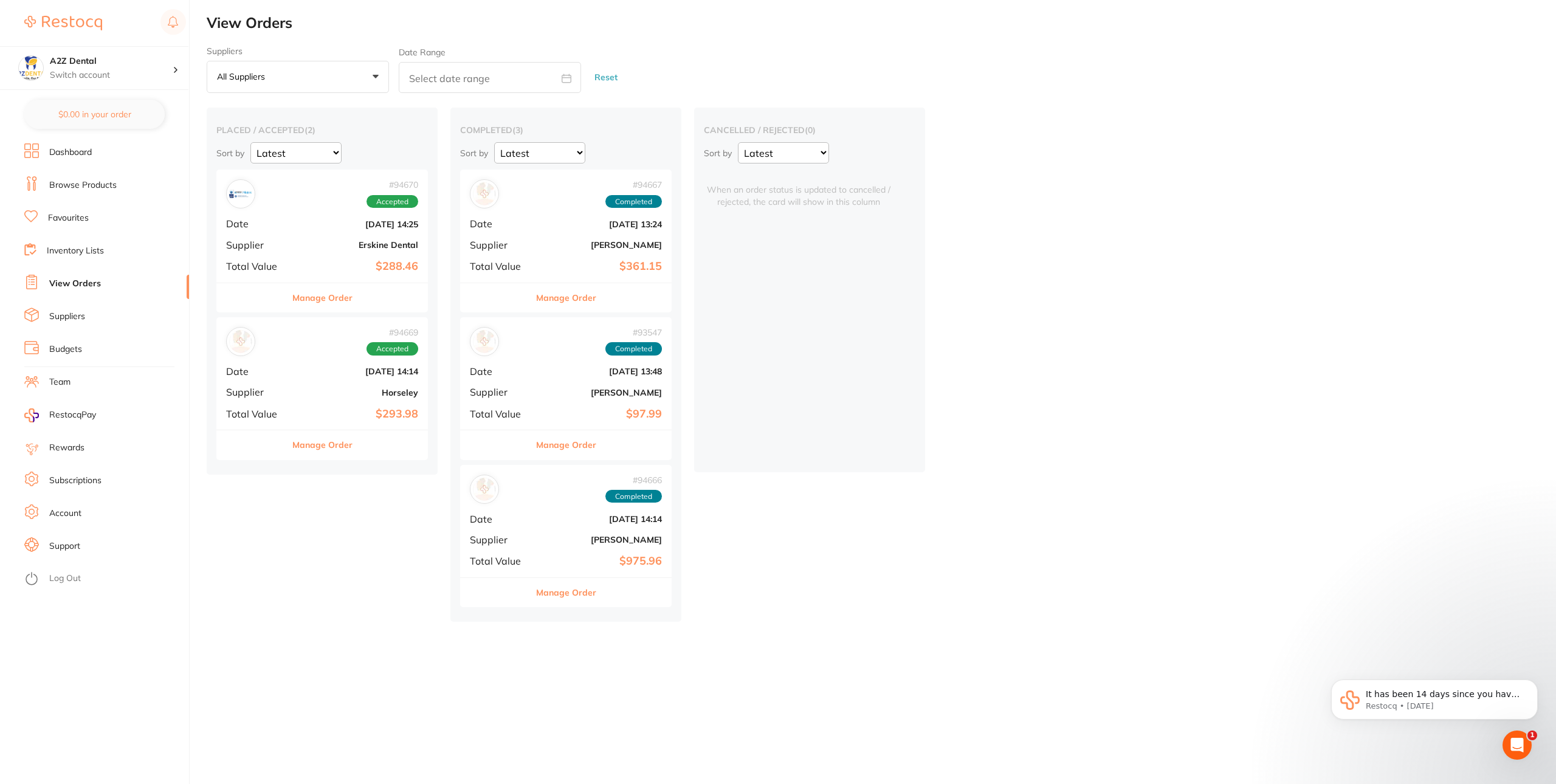
click at [118, 248] on li "Inventory Lists" at bounding box center [106, 251] width 165 height 18
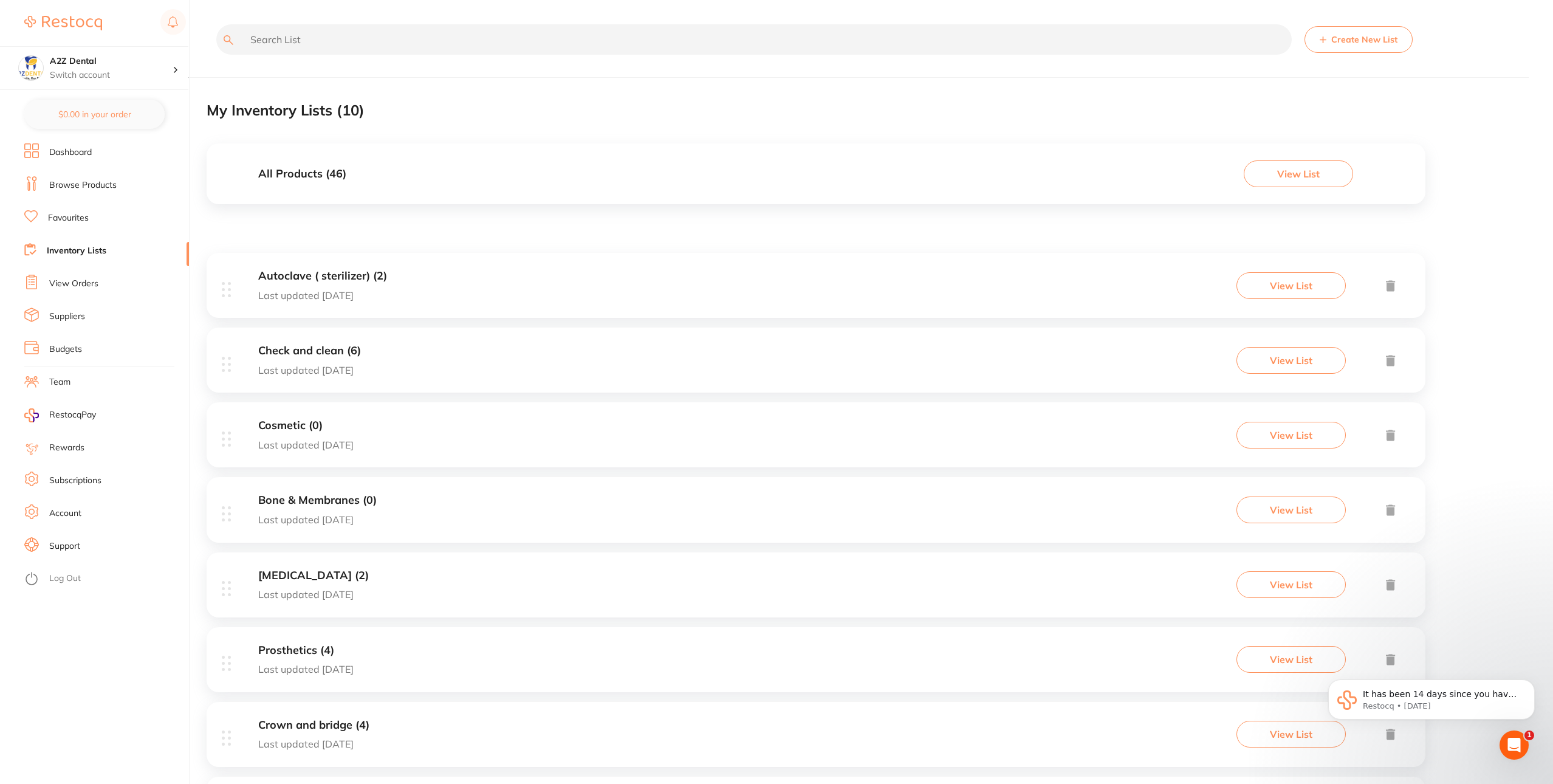
click at [1042, 176] on div "All Products ( 46 ) View List" at bounding box center [816, 174] width 1218 height 61
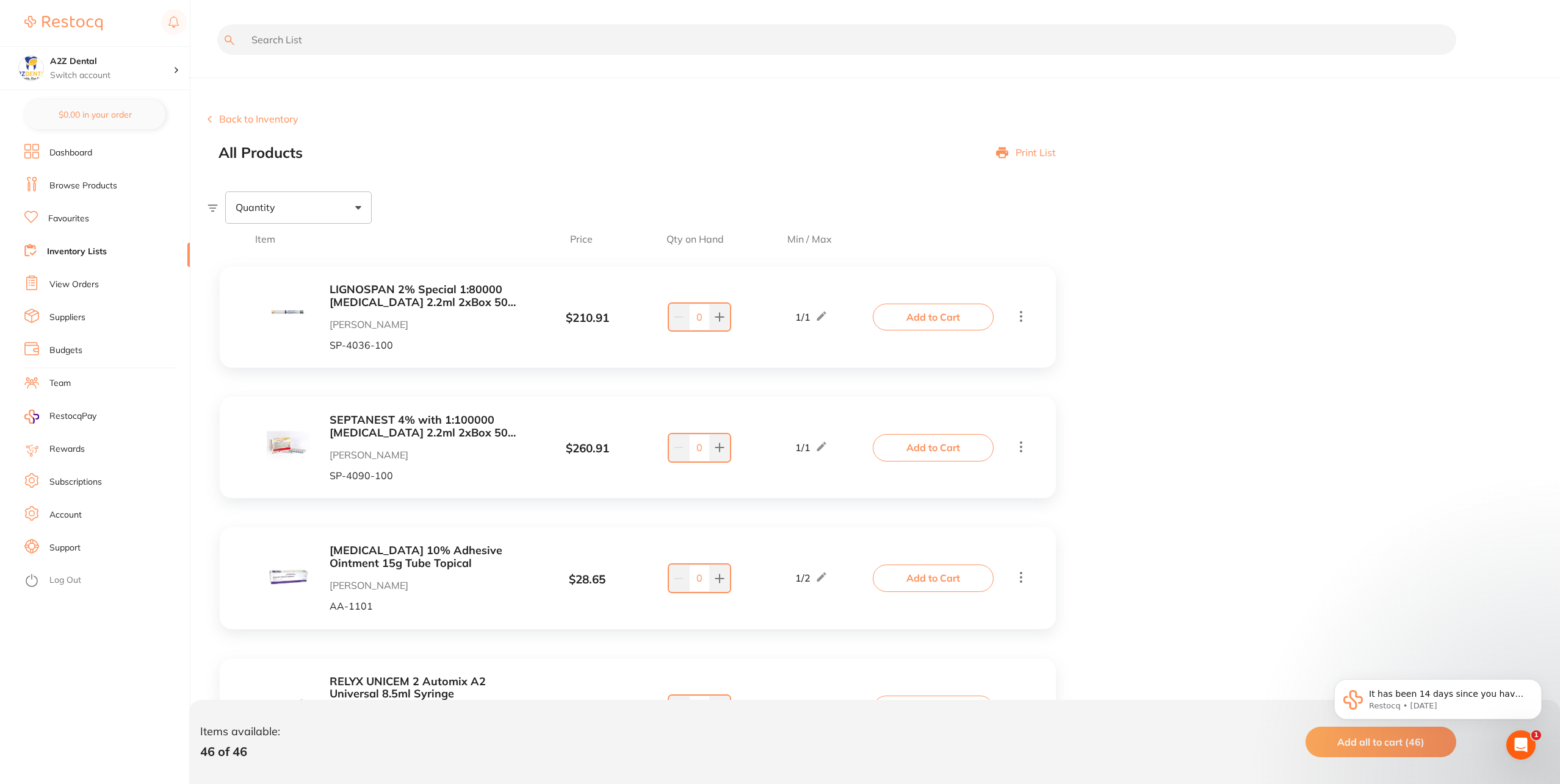
click at [442, 45] on input "text" at bounding box center [837, 39] width 1239 height 30
paste input "mixing pads foam backed"
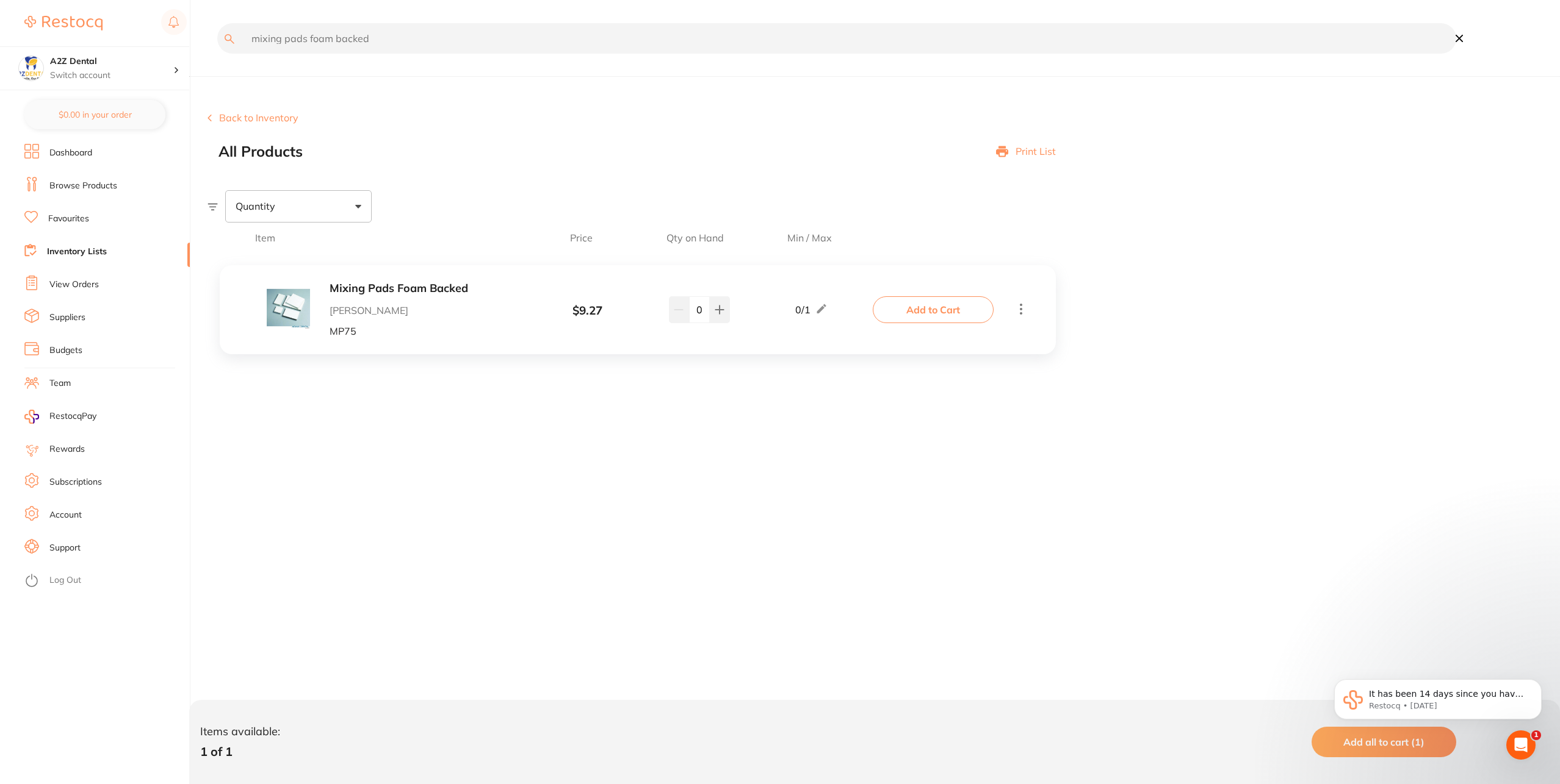
scroll to position [2, 0]
type input "mixing pads foam backed"
click at [80, 286] on link "View Orders" at bounding box center [75, 285] width 50 height 12
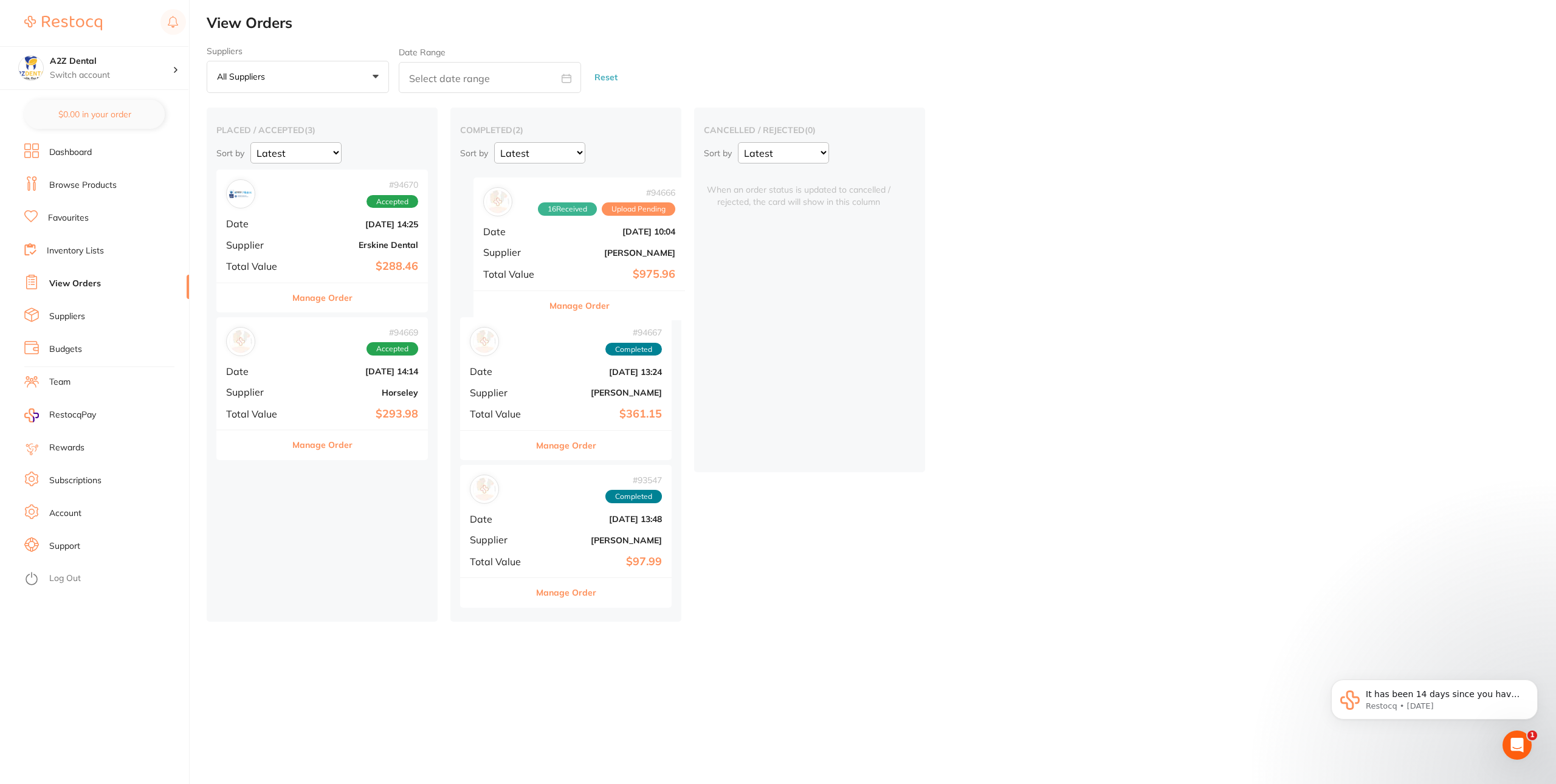
drag, startPoint x: 301, startPoint y: 239, endPoint x: 555, endPoint y: 243, distance: 254.0
click at [555, 243] on div "placed / accepted ( 3 ) Sort by Latest Notification # 94666 16 Received Upload …" at bounding box center [881, 365] width 1349 height 514
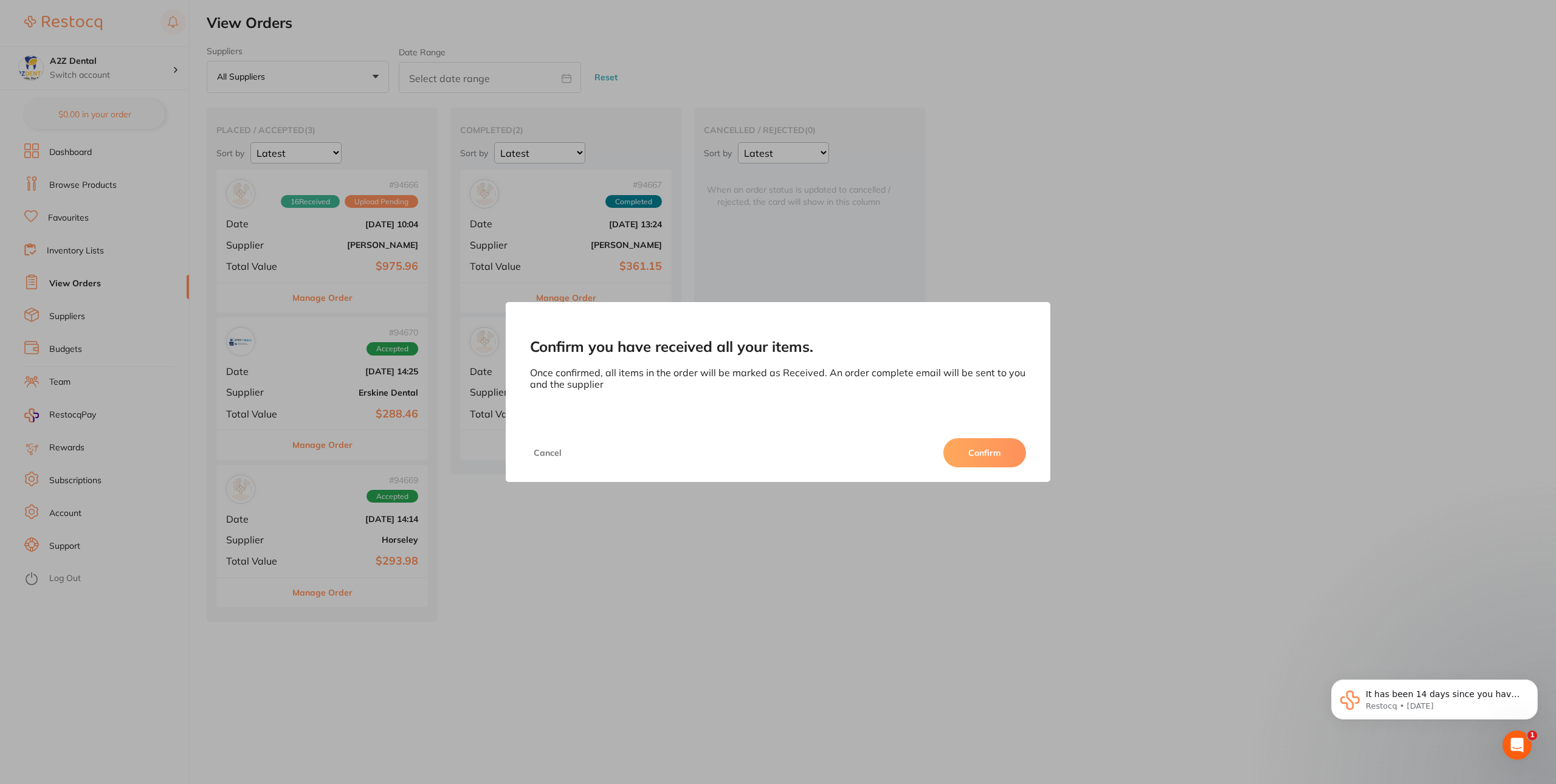
click at [1005, 456] on button "Confirm" at bounding box center [984, 453] width 82 height 30
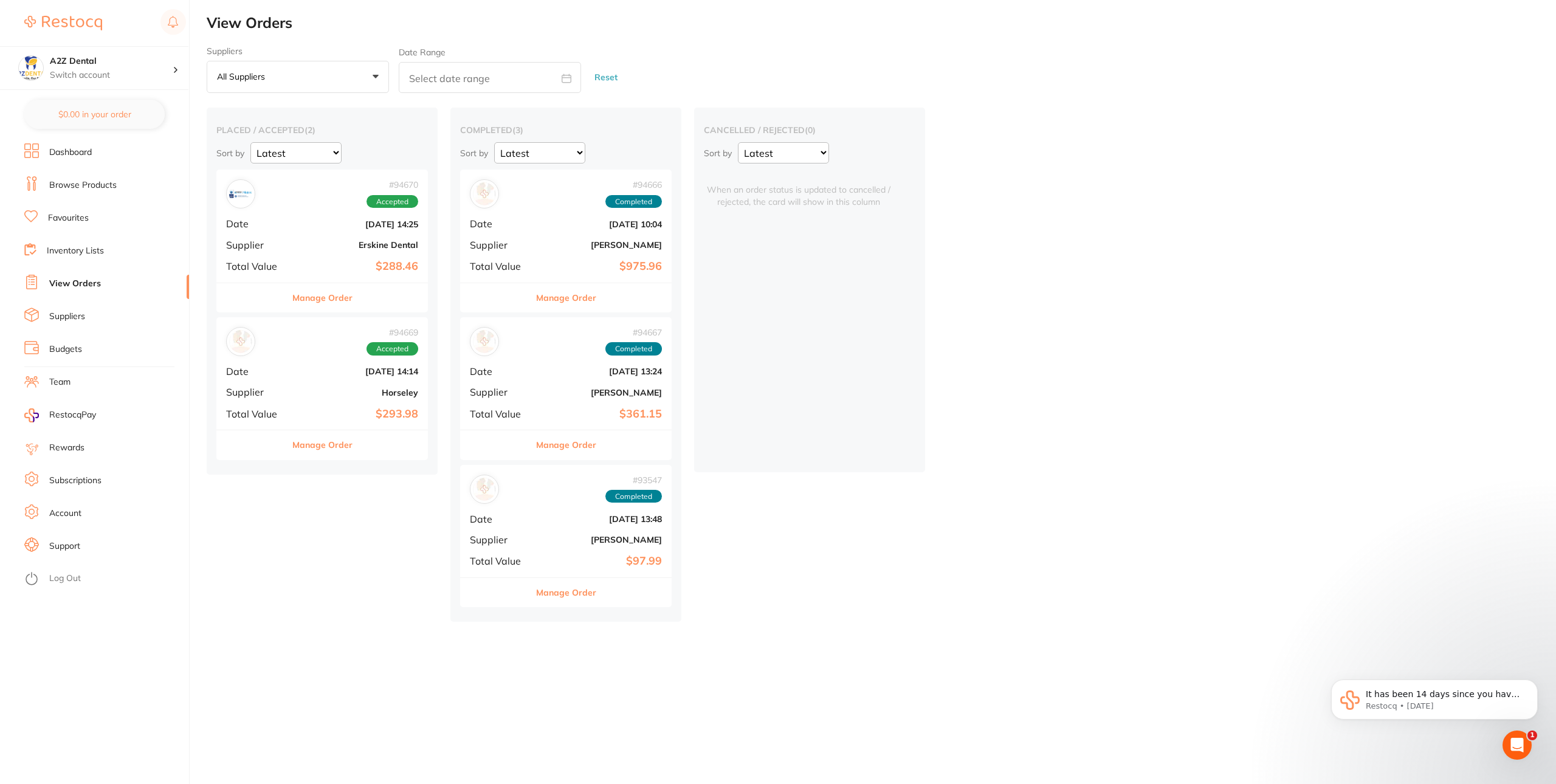
click at [106, 253] on li "Inventory Lists" at bounding box center [106, 251] width 165 height 18
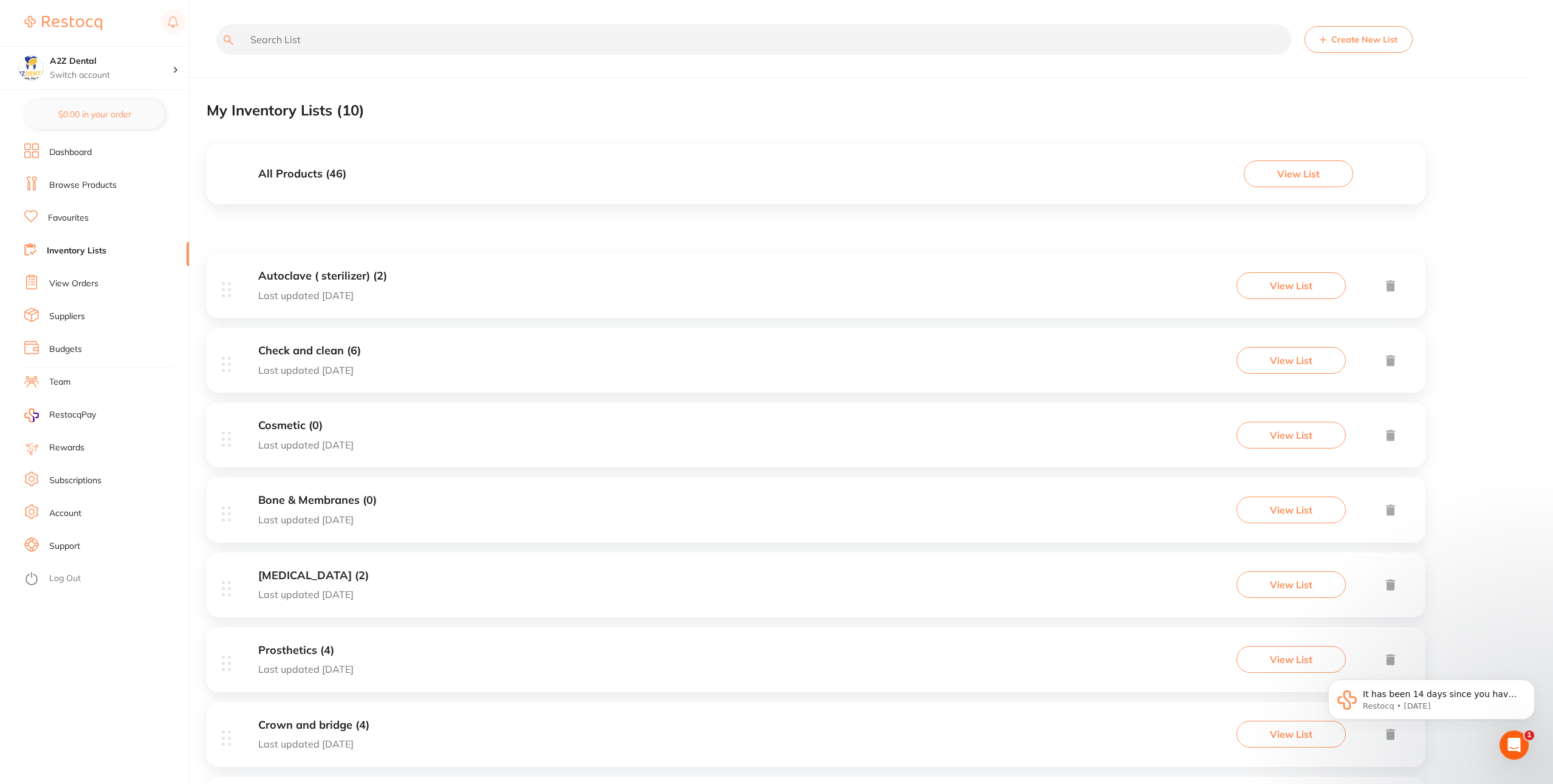
click at [334, 49] on input "text" at bounding box center [754, 39] width 1076 height 30
paste input "mixing pads foam backed"
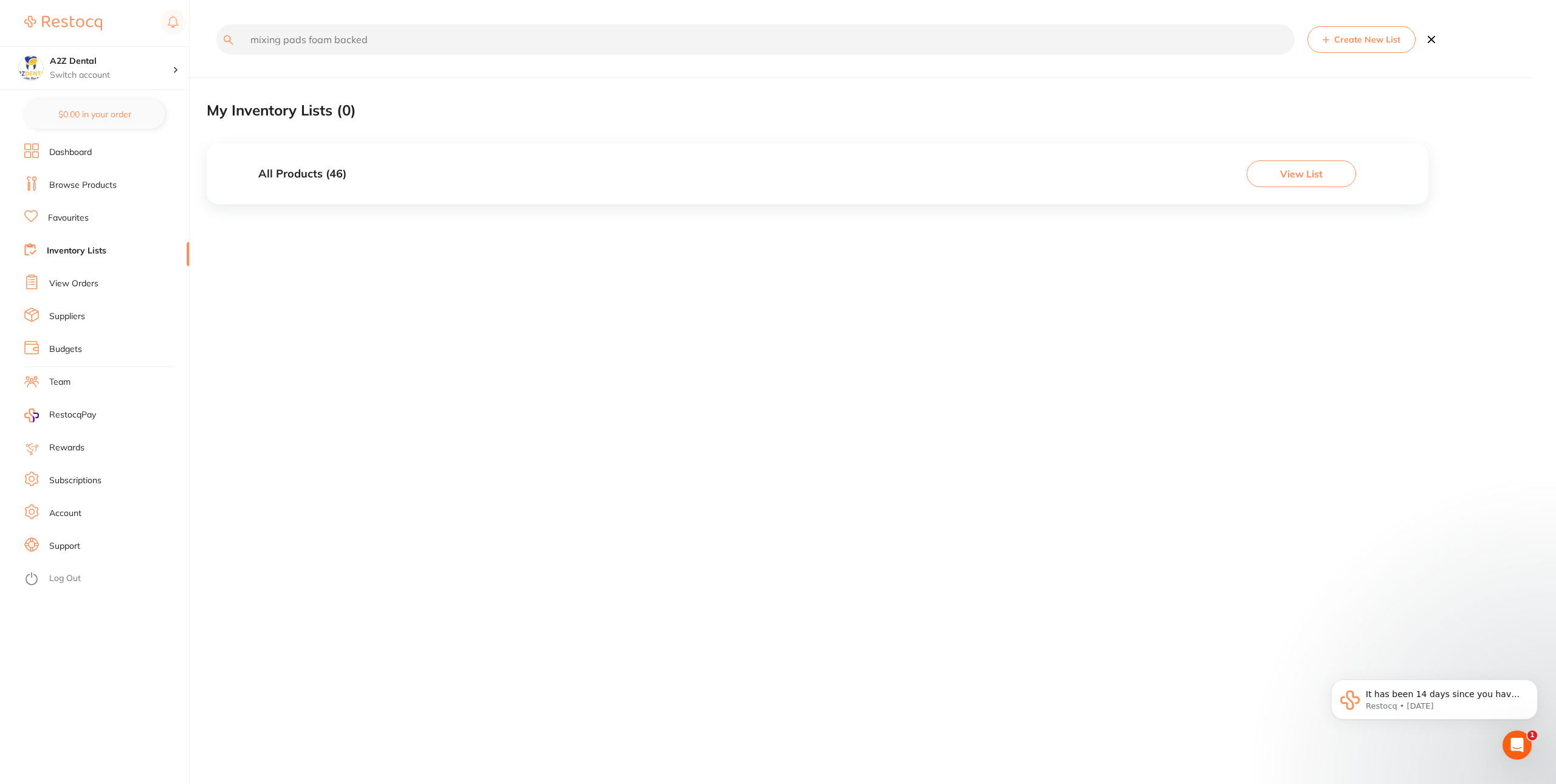
type input "mixing pads foam backed"
click at [1328, 179] on button "View List" at bounding box center [1301, 173] width 109 height 26
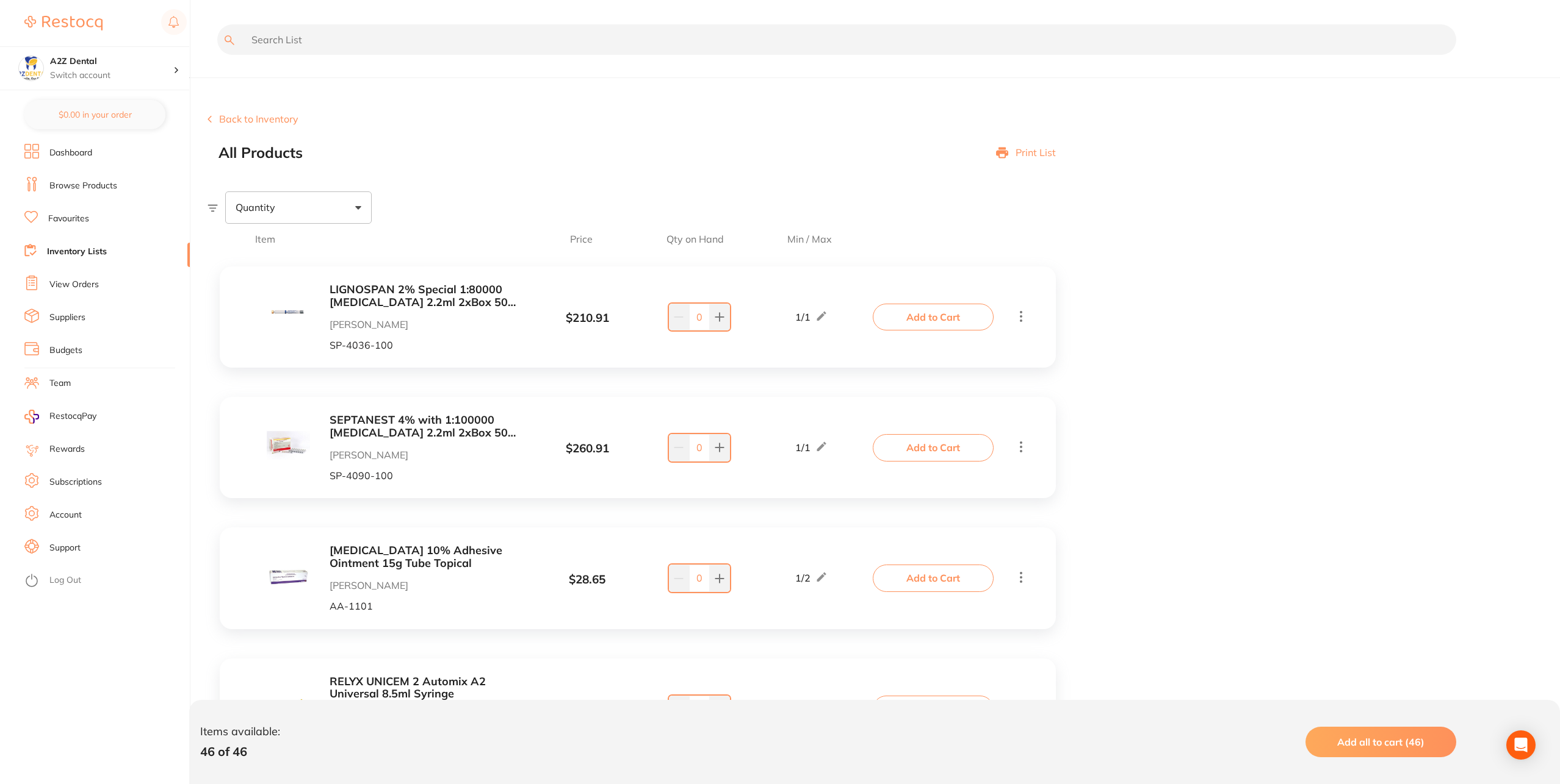
click at [419, 37] on input "text" at bounding box center [837, 39] width 1239 height 30
paste input "mixing pads foam backed"
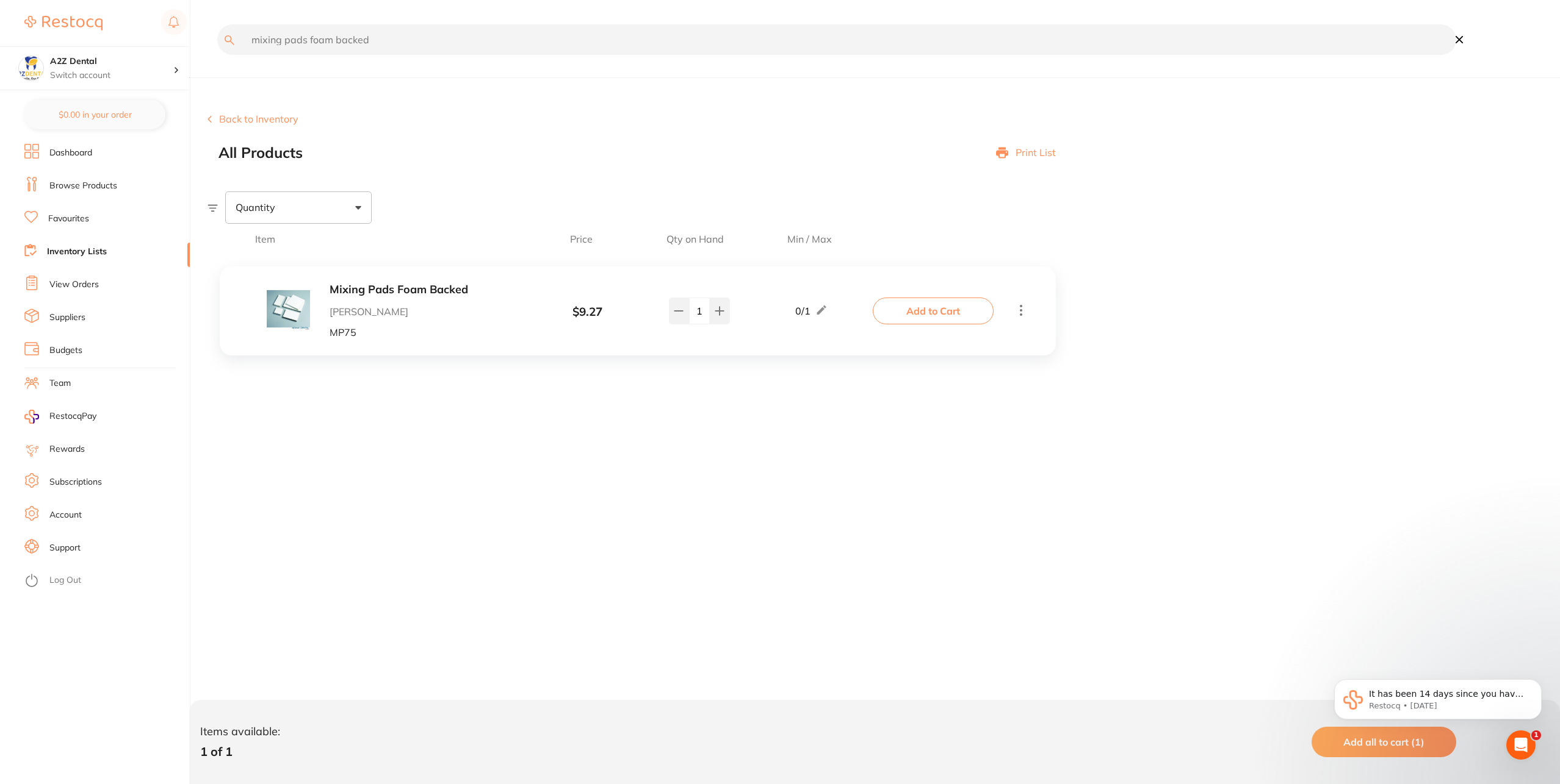
type input "mixing pads foam backed"
click at [102, 278] on li "View Orders" at bounding box center [107, 285] width 165 height 18
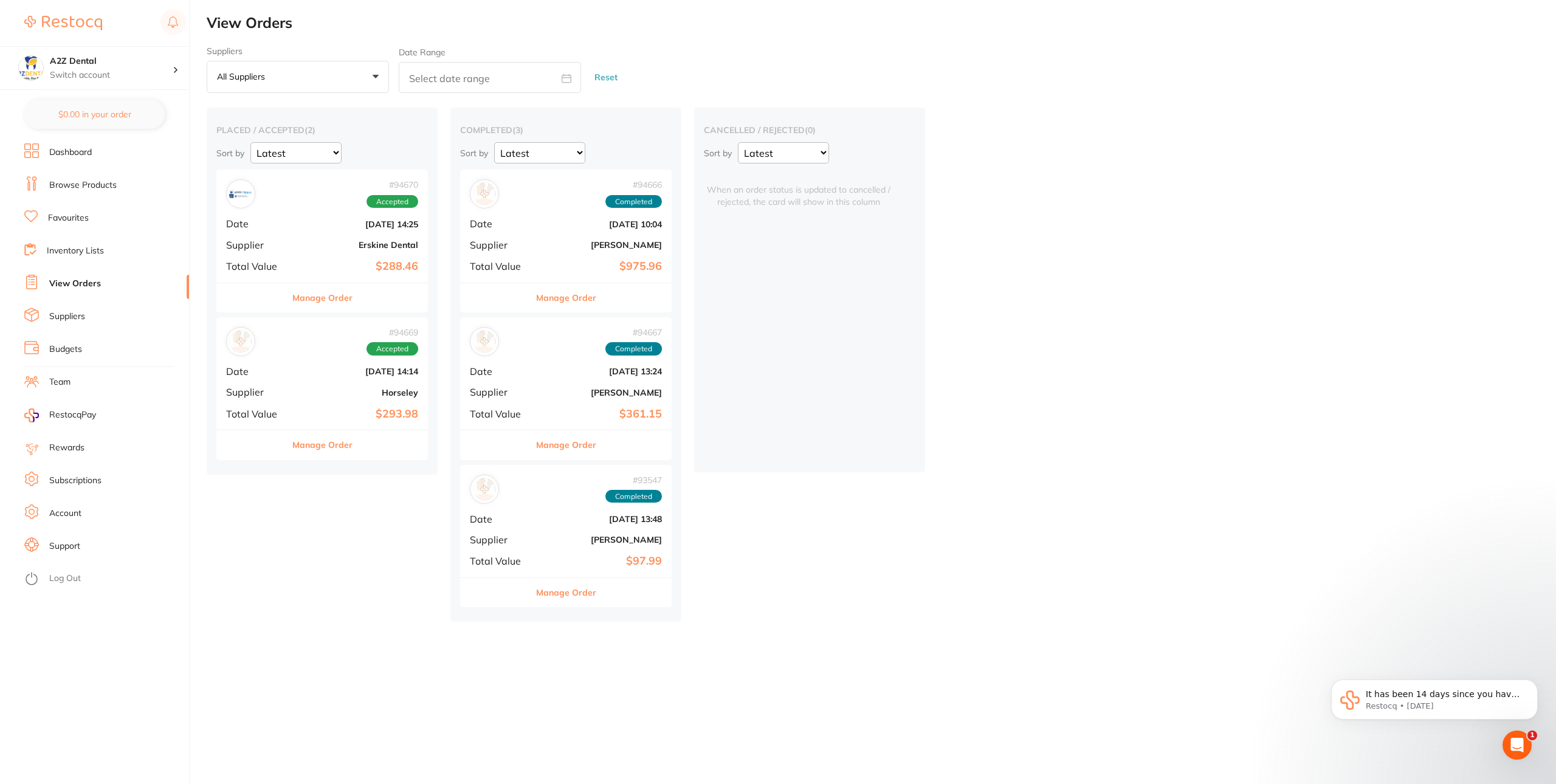
click at [101, 255] on link "Inventory Lists" at bounding box center [76, 251] width 58 height 12
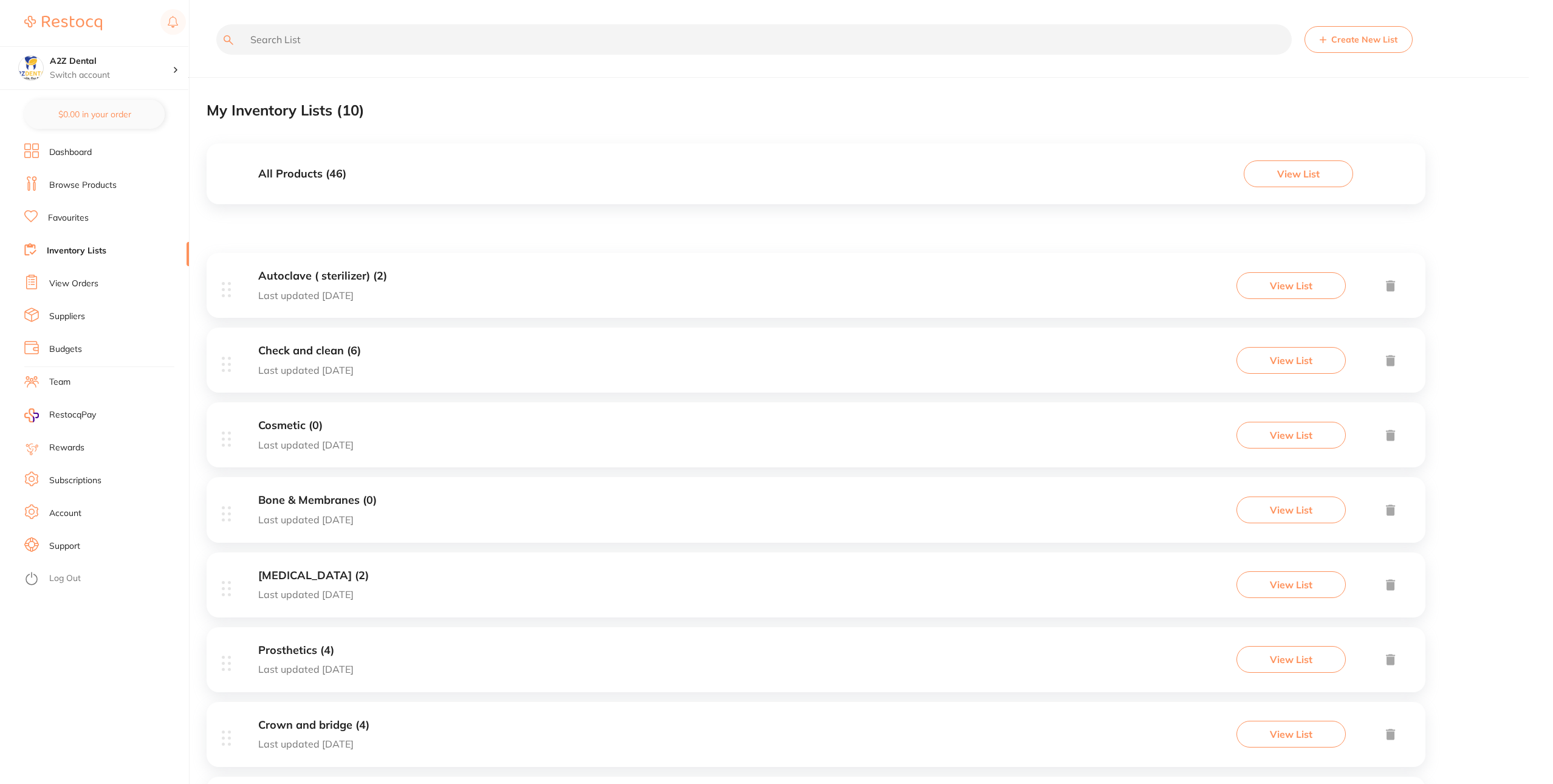
click at [82, 386] on li "Team" at bounding box center [106, 382] width 164 height 18
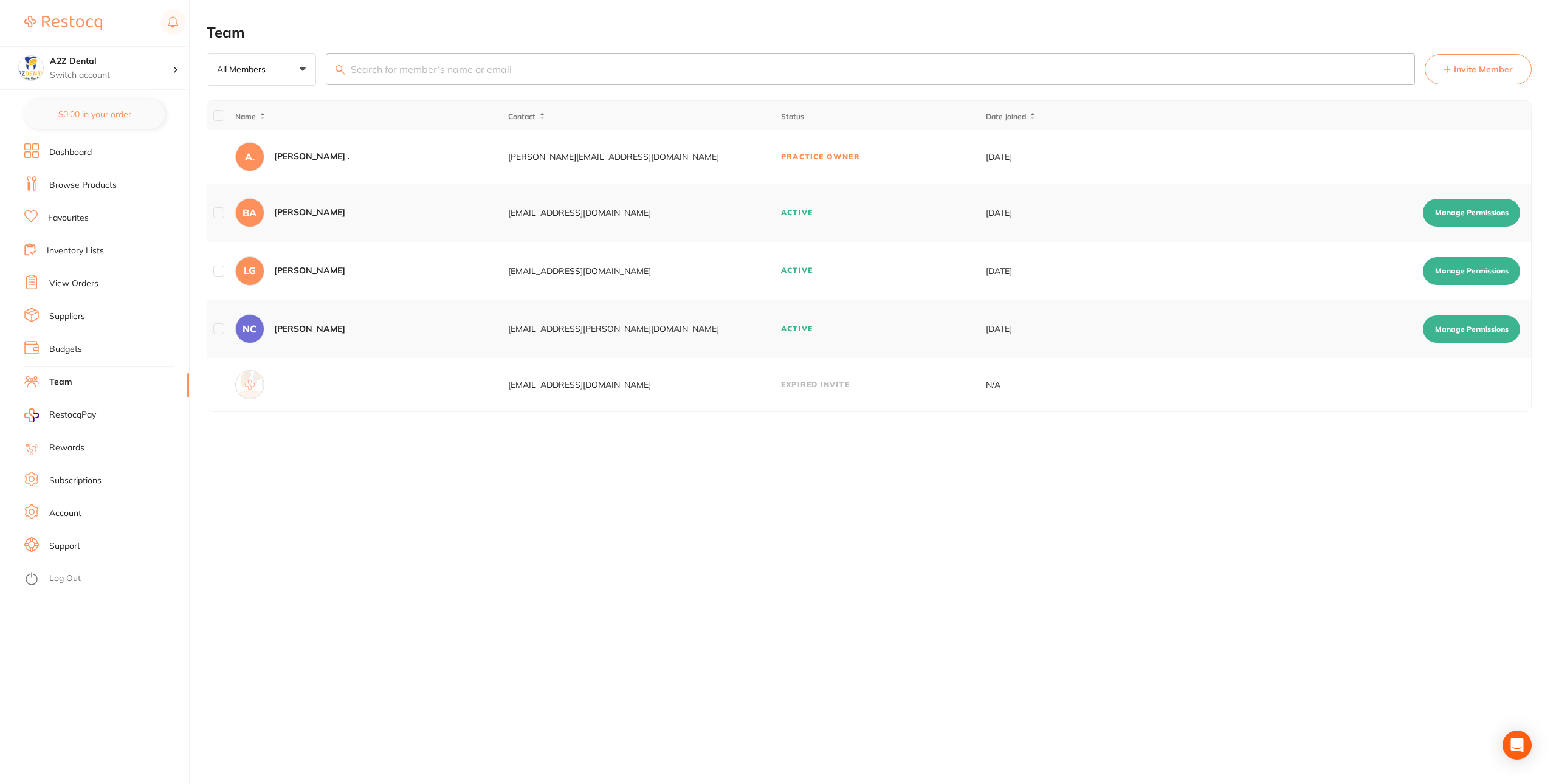
click at [1451, 267] on button "Manage Permissions" at bounding box center [1471, 271] width 97 height 28
checkbox input "true"
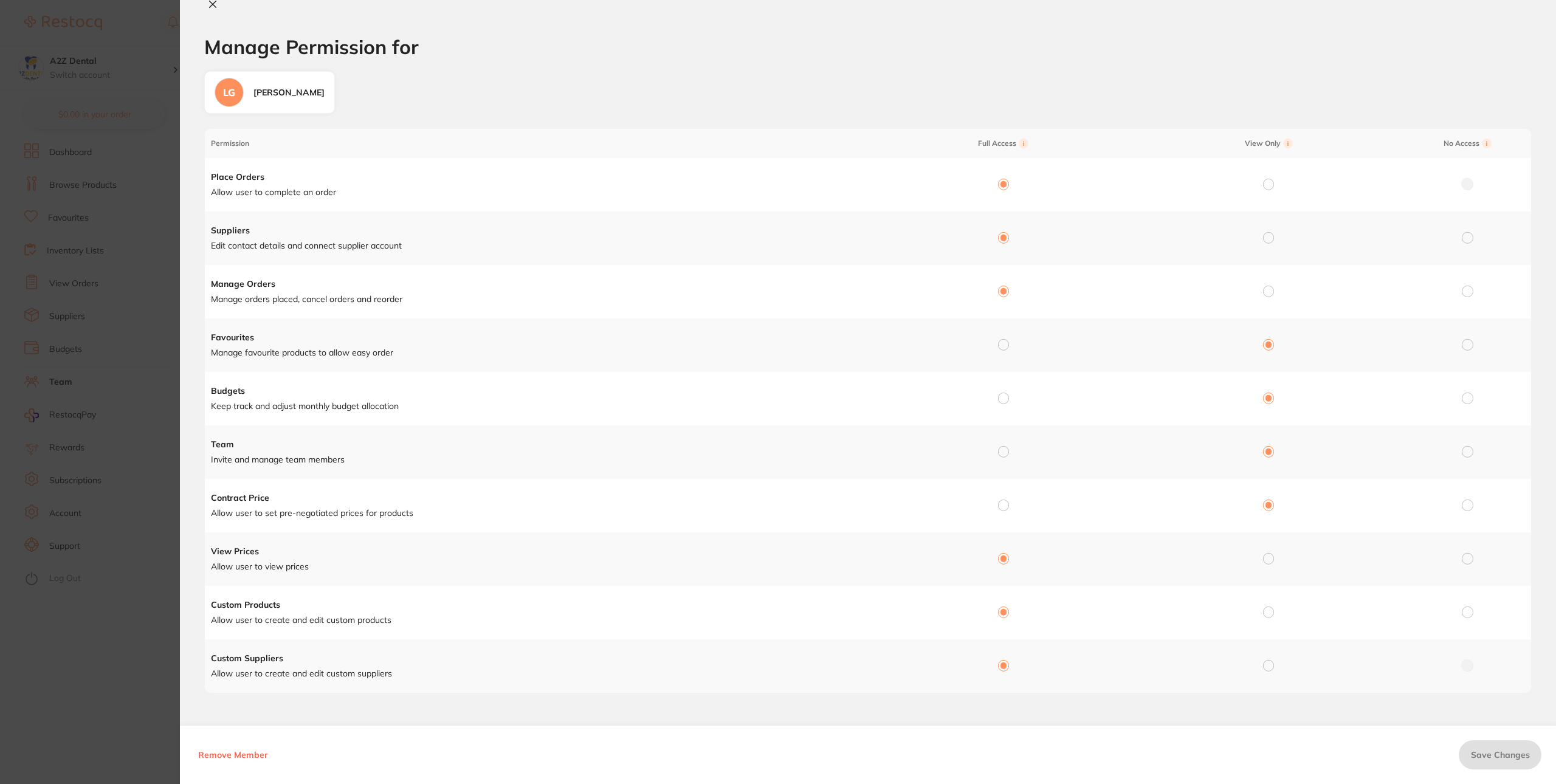
scroll to position [2, 0]
